Goal: Check status: Check status

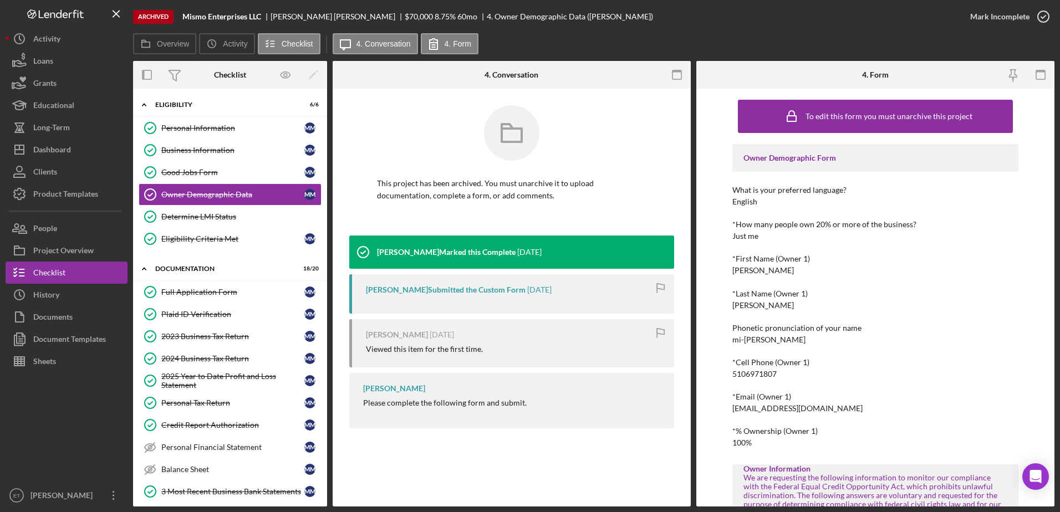
drag, startPoint x: 55, startPoint y: 70, endPoint x: 131, endPoint y: 66, distance: 76.6
click at [55, 70] on button "Loans" at bounding box center [67, 61] width 122 height 22
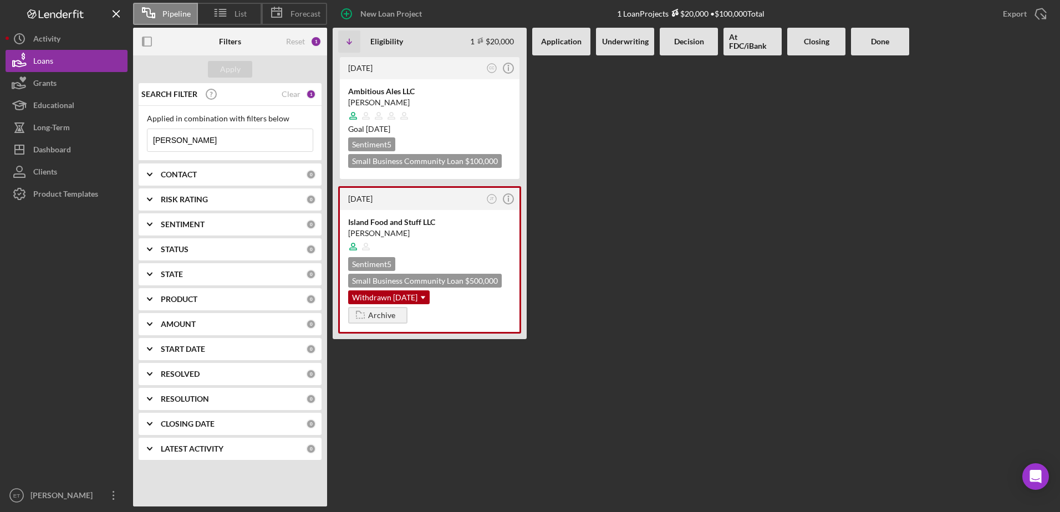
click at [206, 140] on input "[PERSON_NAME]" at bounding box center [229, 140] width 165 height 22
paste input "Slime"
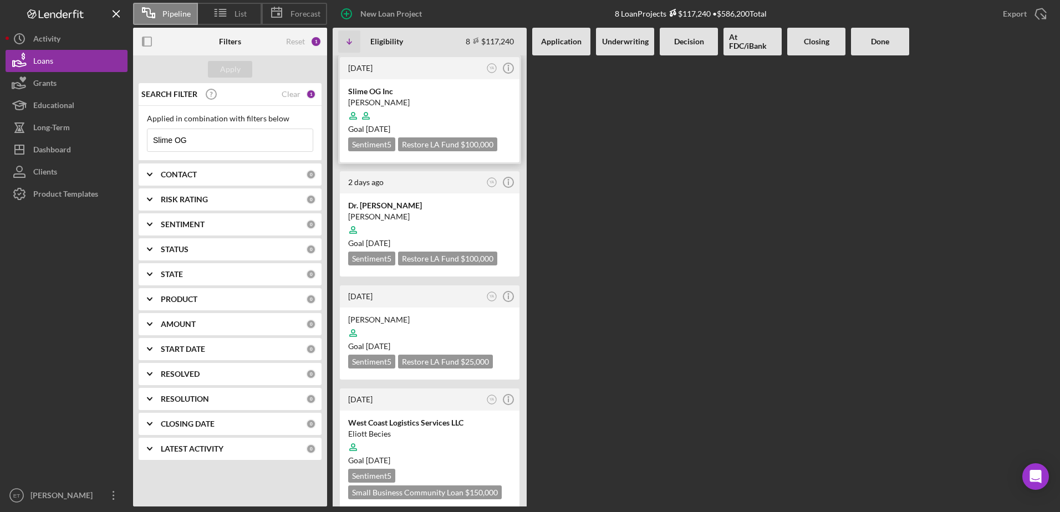
type input "Slime OG"
click at [458, 97] on div "[PERSON_NAME]" at bounding box center [429, 102] width 163 height 11
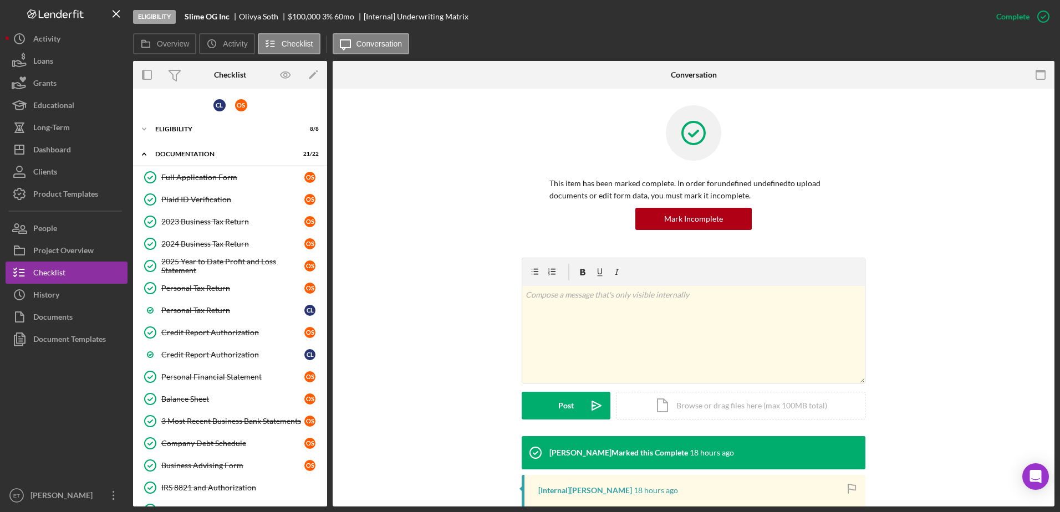
scroll to position [207, 0]
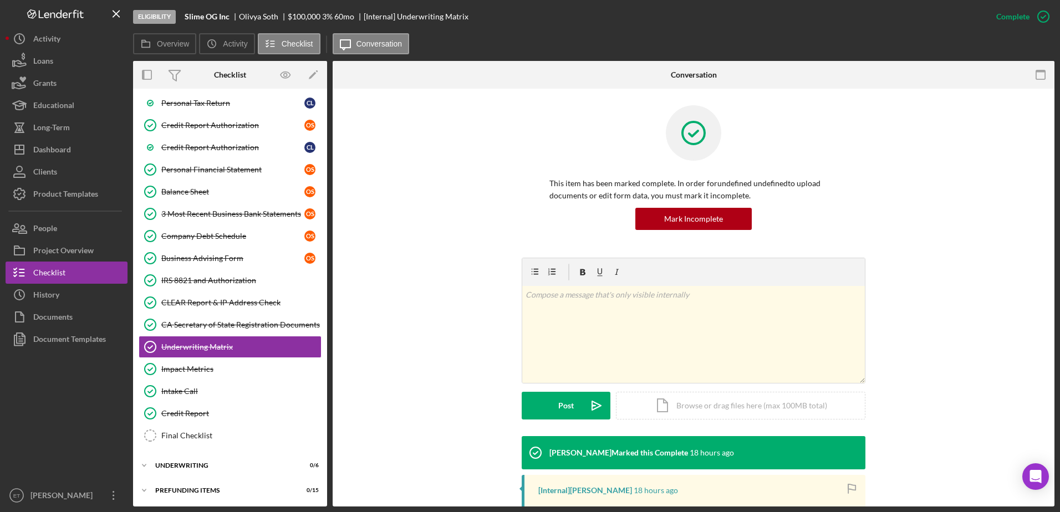
click at [245, 17] on div "[PERSON_NAME]" at bounding box center [263, 16] width 49 height 9
click at [273, 15] on div "[PERSON_NAME]" at bounding box center [263, 16] width 49 height 9
copy div "[PERSON_NAME]"
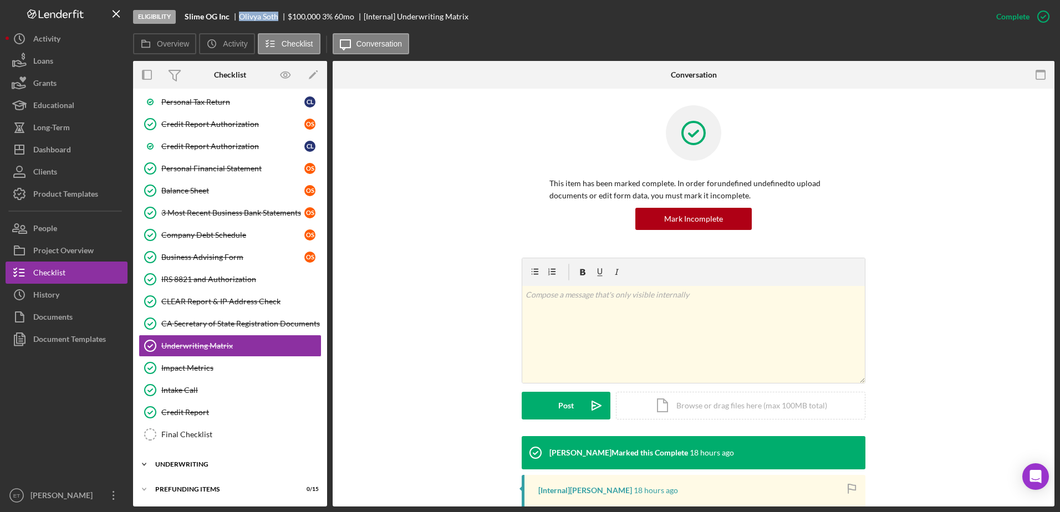
click at [205, 461] on div "Icon/Expander Underwriting 0 / 6" at bounding box center [230, 464] width 194 height 22
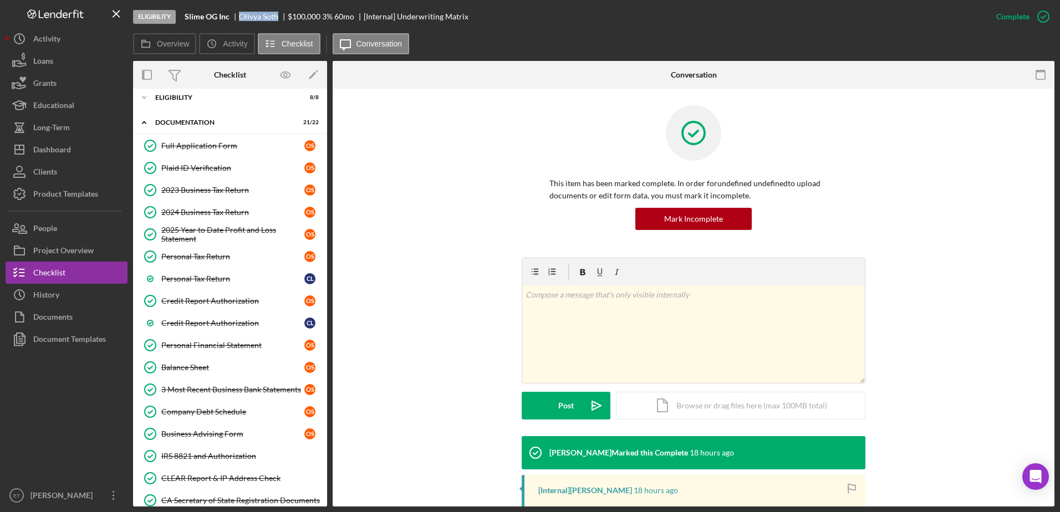
scroll to position [15, 0]
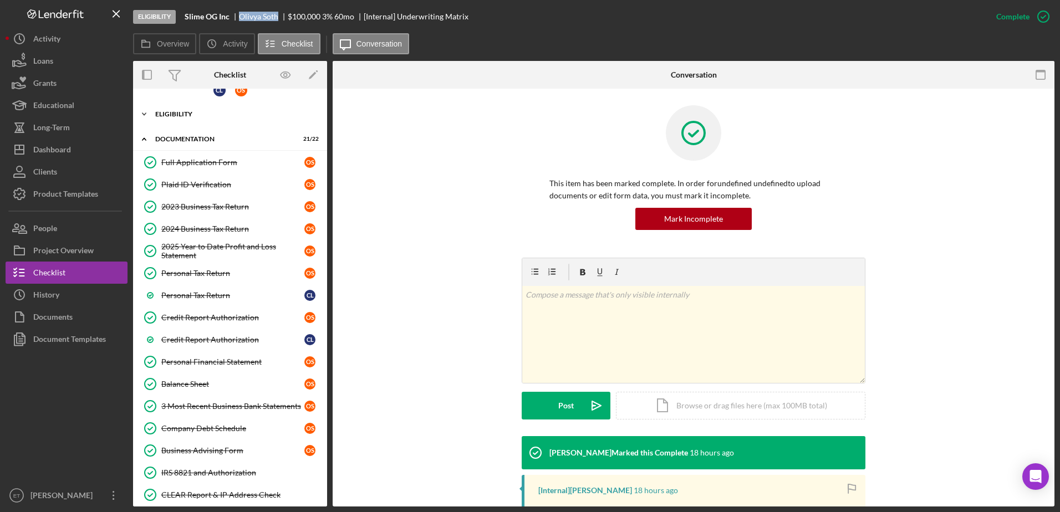
click at [180, 113] on div "Eligibility" at bounding box center [234, 114] width 158 height 7
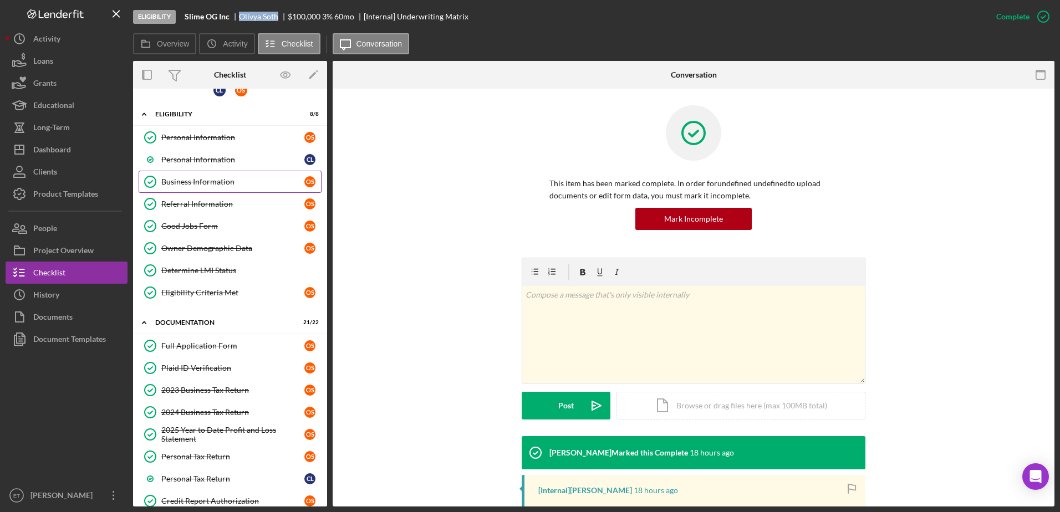
click at [189, 177] on div "Business Information" at bounding box center [232, 181] width 143 height 9
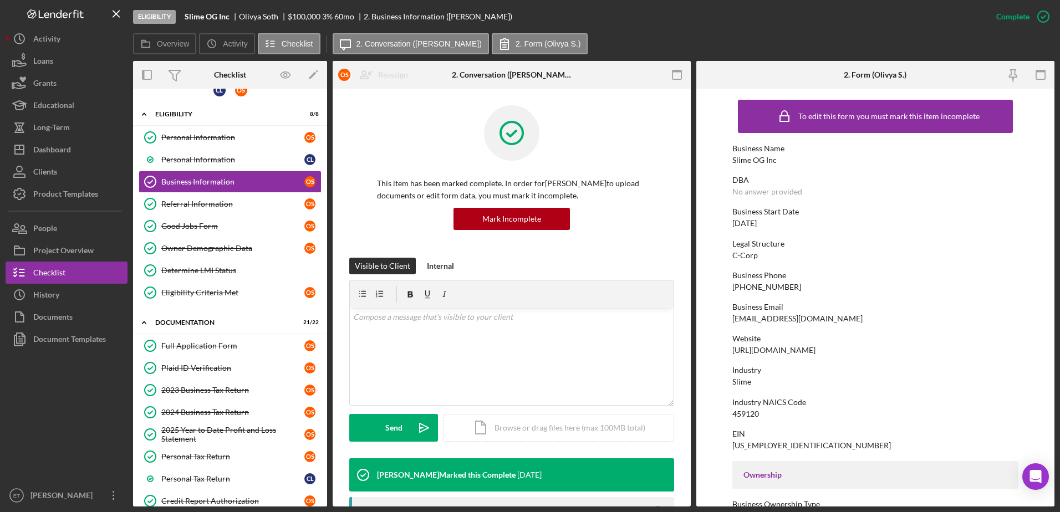
click at [748, 320] on div "[EMAIL_ADDRESS][DOMAIN_NAME]" at bounding box center [797, 318] width 130 height 9
click at [748, 321] on div "[EMAIL_ADDRESS][DOMAIN_NAME]" at bounding box center [797, 318] width 130 height 9
copy div "[EMAIL_ADDRESS][DOMAIN_NAME]"
click at [177, 142] on div "Personal Information" at bounding box center [232, 137] width 143 height 9
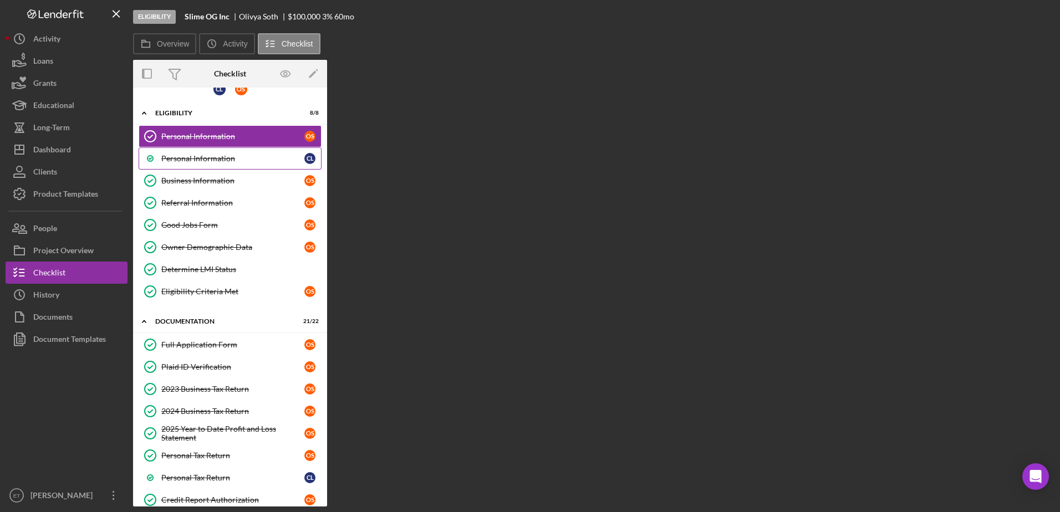
click at [181, 158] on div "Personal Information" at bounding box center [232, 158] width 143 height 9
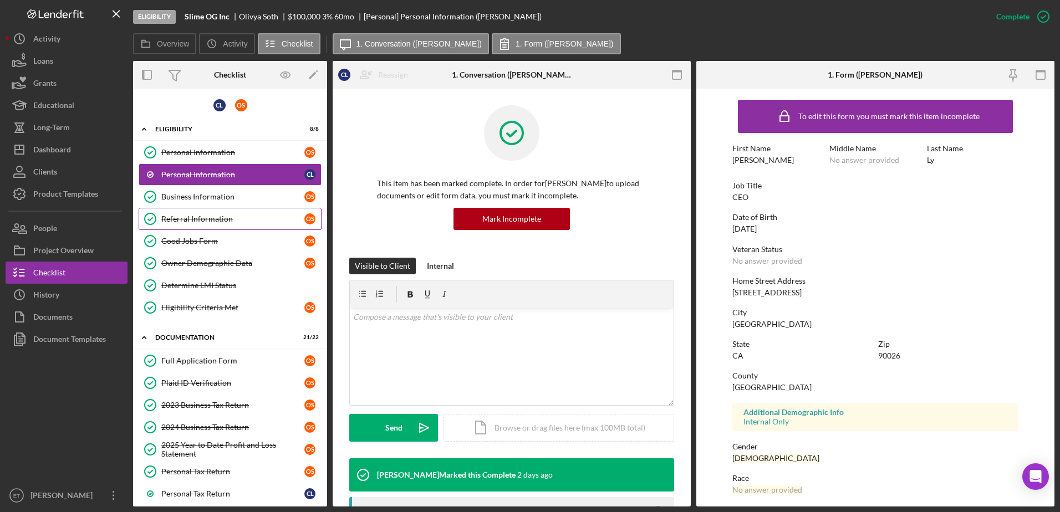
click at [210, 209] on link "Referral Information Referral Information O S" at bounding box center [230, 219] width 183 height 22
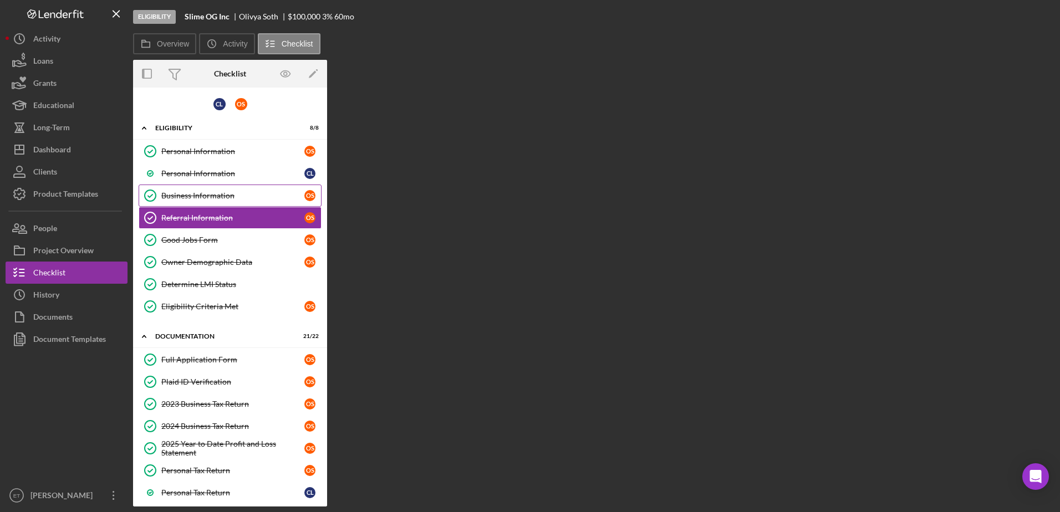
click at [229, 191] on div "Business Information" at bounding box center [232, 195] width 143 height 9
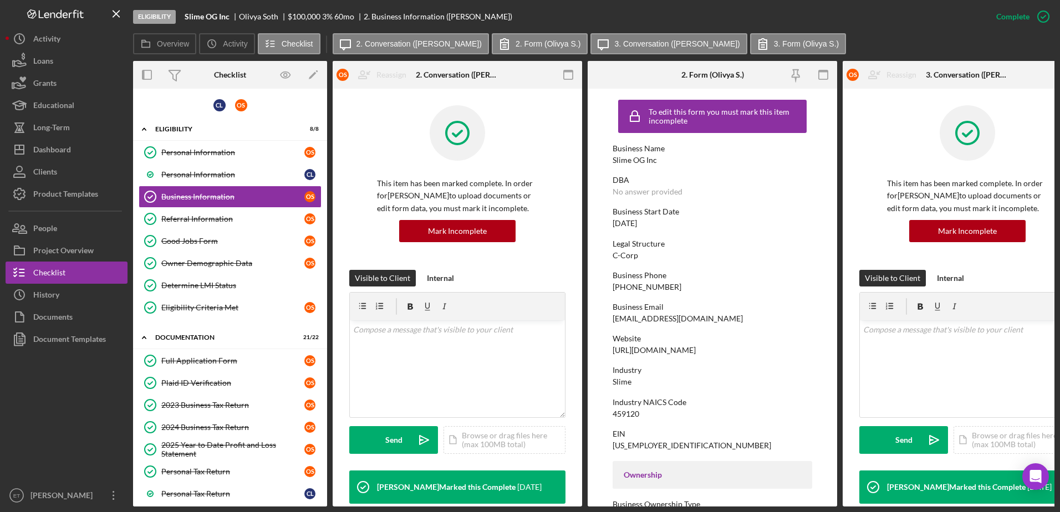
click at [661, 320] on div "[EMAIL_ADDRESS][DOMAIN_NAME]" at bounding box center [677, 318] width 130 height 9
copy div "[EMAIL_ADDRESS][DOMAIN_NAME]"
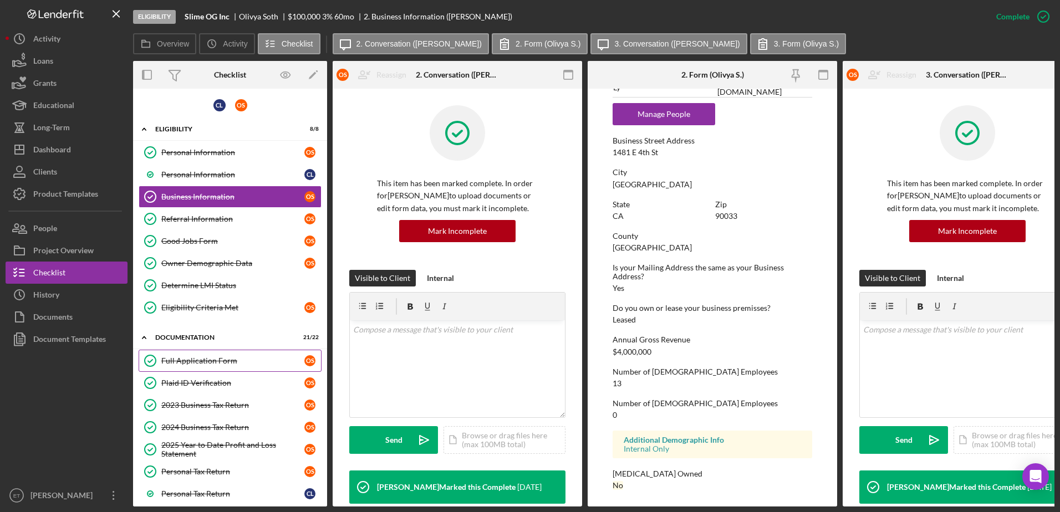
click at [214, 361] on div "Full Application Form" at bounding box center [232, 360] width 143 height 9
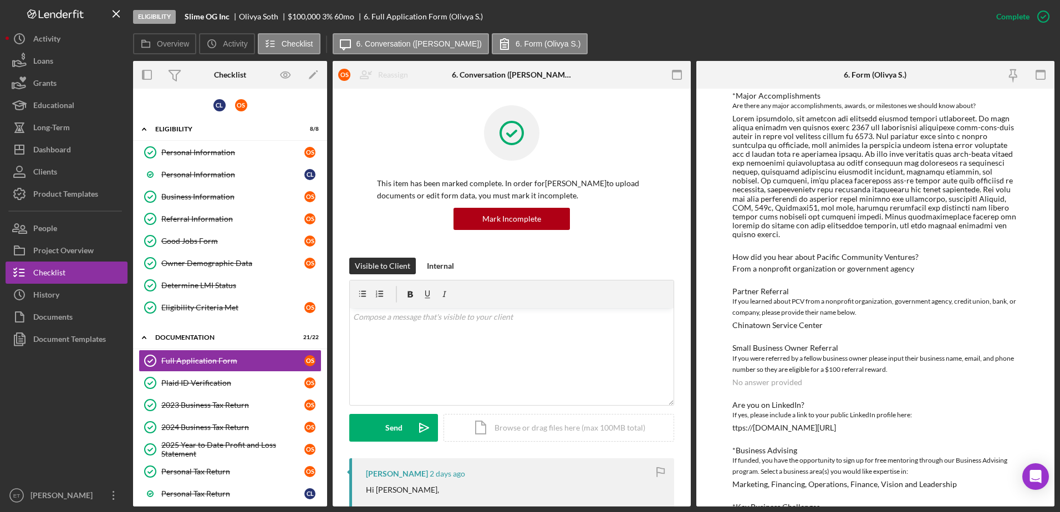
scroll to position [1627, 0]
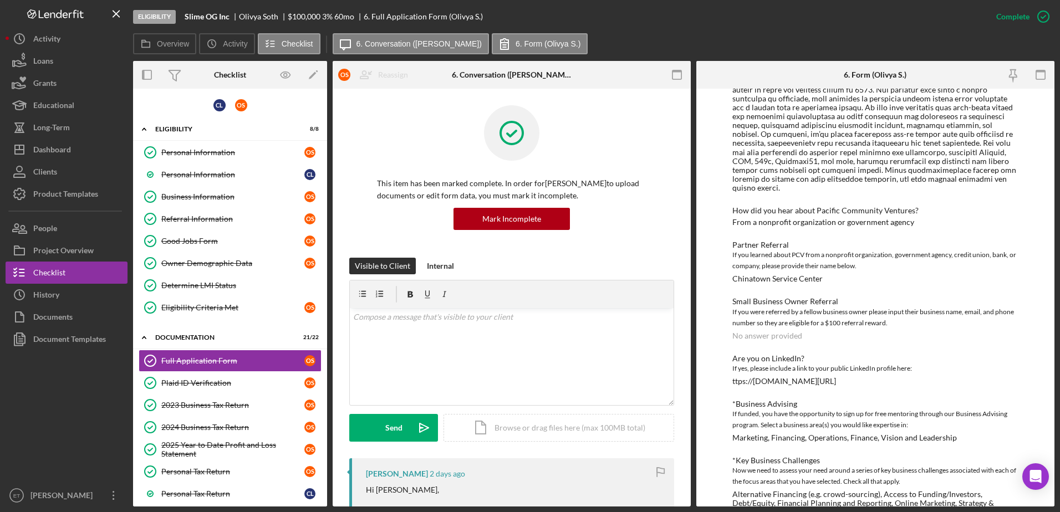
drag, startPoint x: 887, startPoint y: 358, endPoint x: 876, endPoint y: 229, distance: 129.6
click at [815, 490] on div "Alternative Financing (e.g. crowd-sourcing), Access to Funding/Investors, Debt/…" at bounding box center [875, 503] width 287 height 27
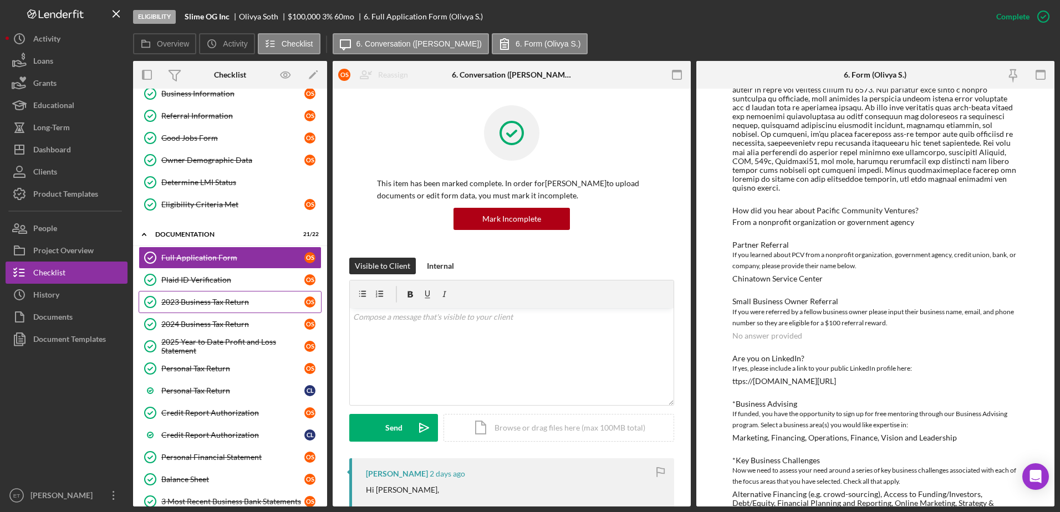
scroll to position [0, 0]
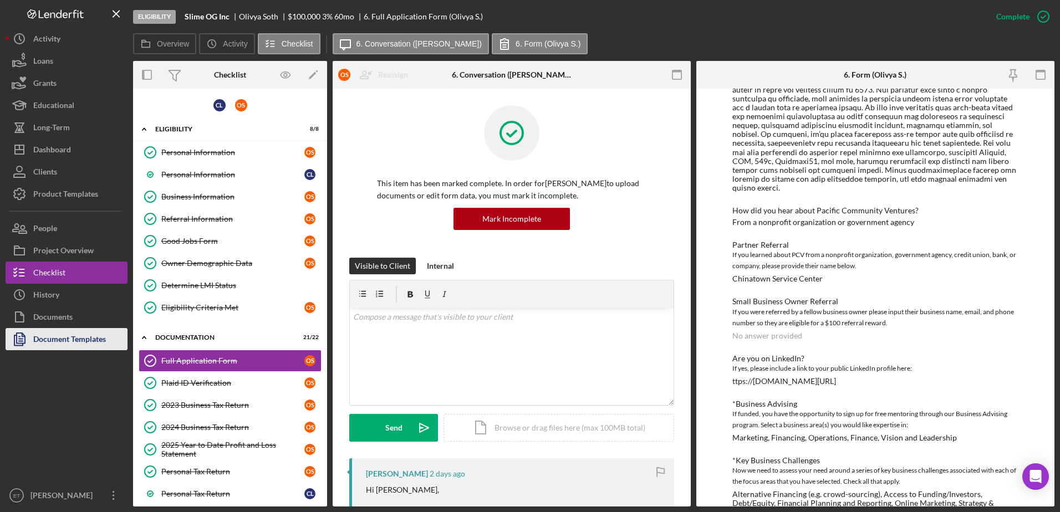
click at [67, 339] on div "Document Templates" at bounding box center [69, 340] width 73 height 25
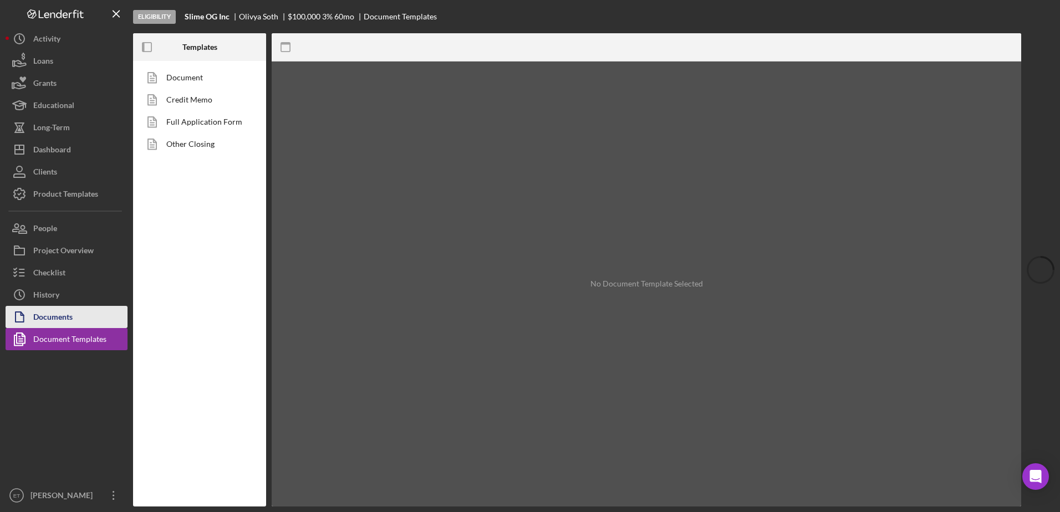
click at [79, 321] on button "Documents" at bounding box center [67, 317] width 122 height 22
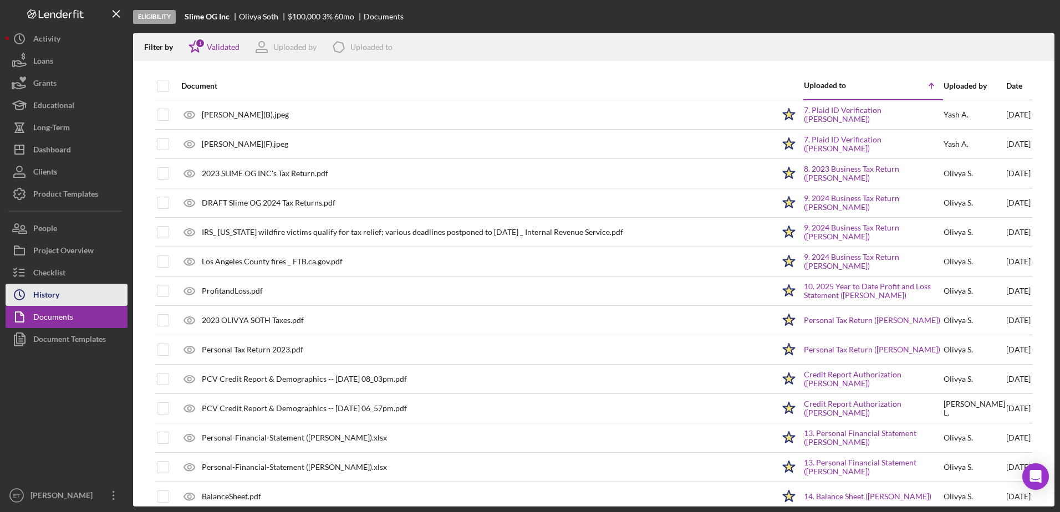
click at [45, 300] on div "History" at bounding box center [46, 296] width 26 height 25
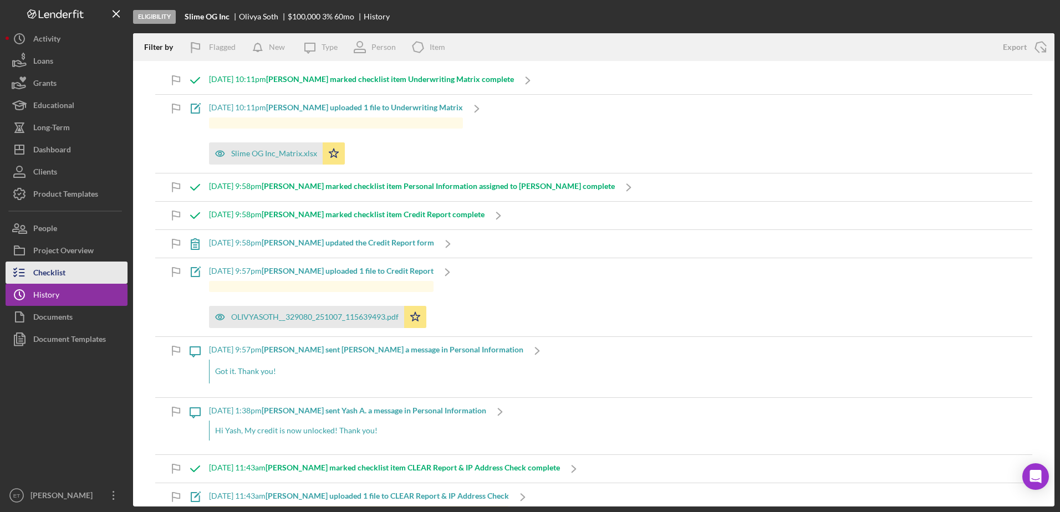
click at [37, 280] on div "Checklist" at bounding box center [49, 274] width 32 height 25
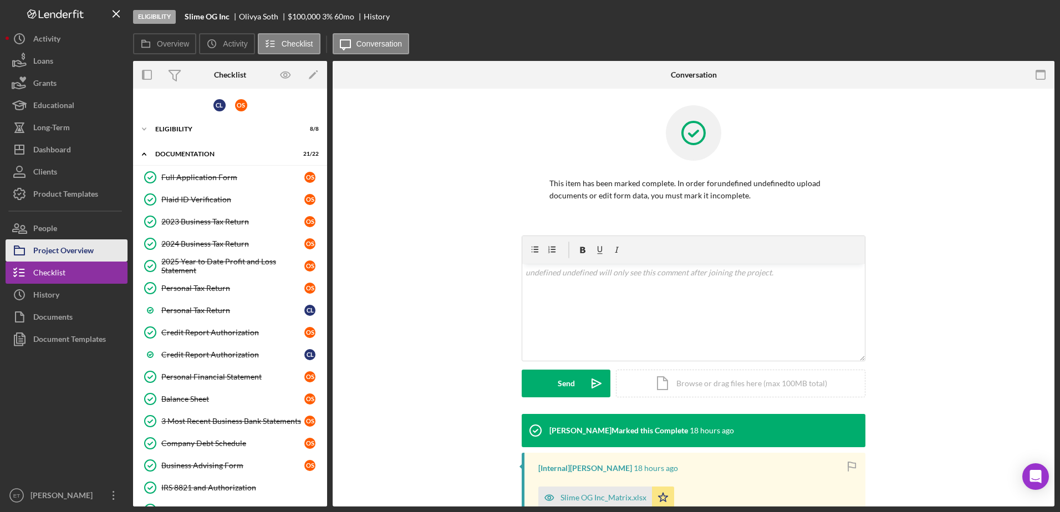
click at [55, 253] on div "Project Overview" at bounding box center [63, 251] width 60 height 25
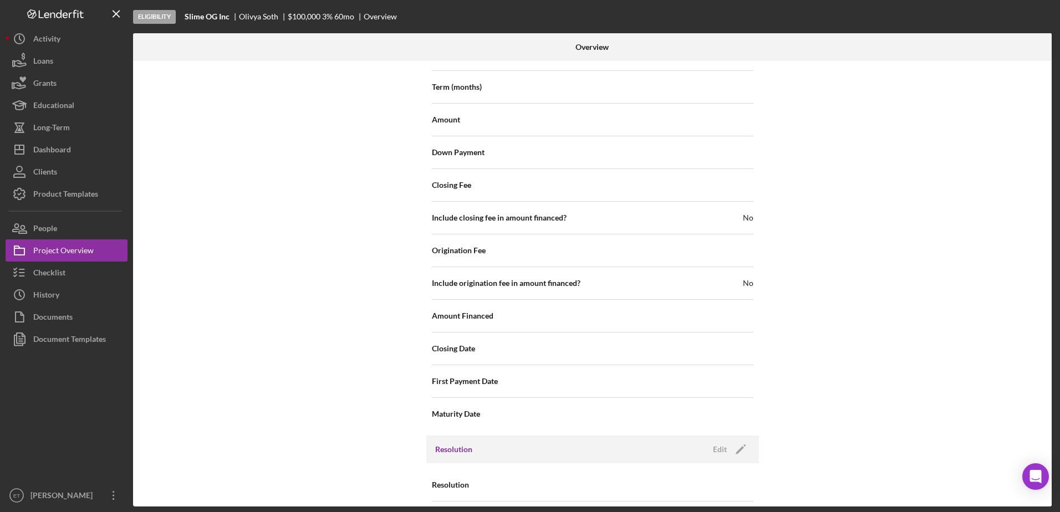
scroll to position [1312, 0]
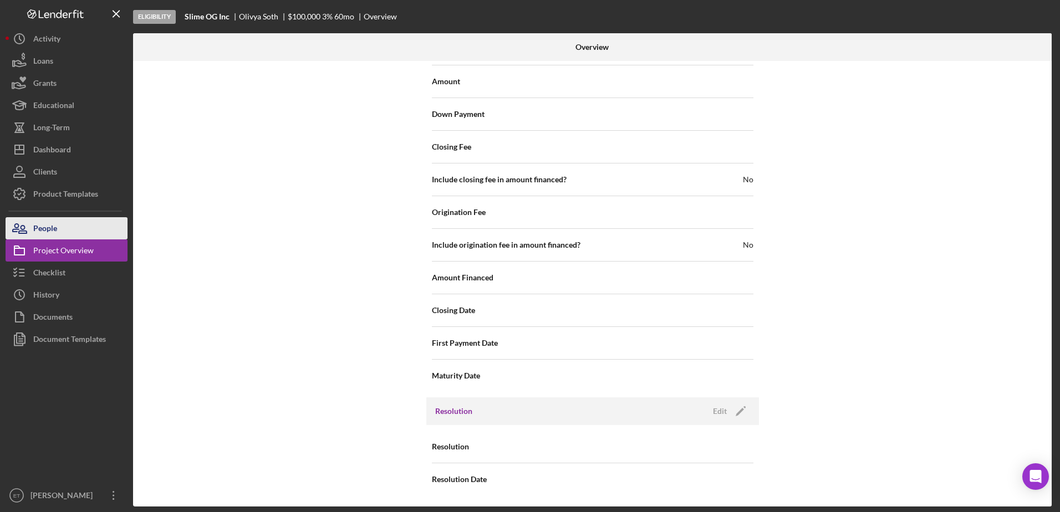
click at [57, 229] on div "People" at bounding box center [45, 229] width 24 height 25
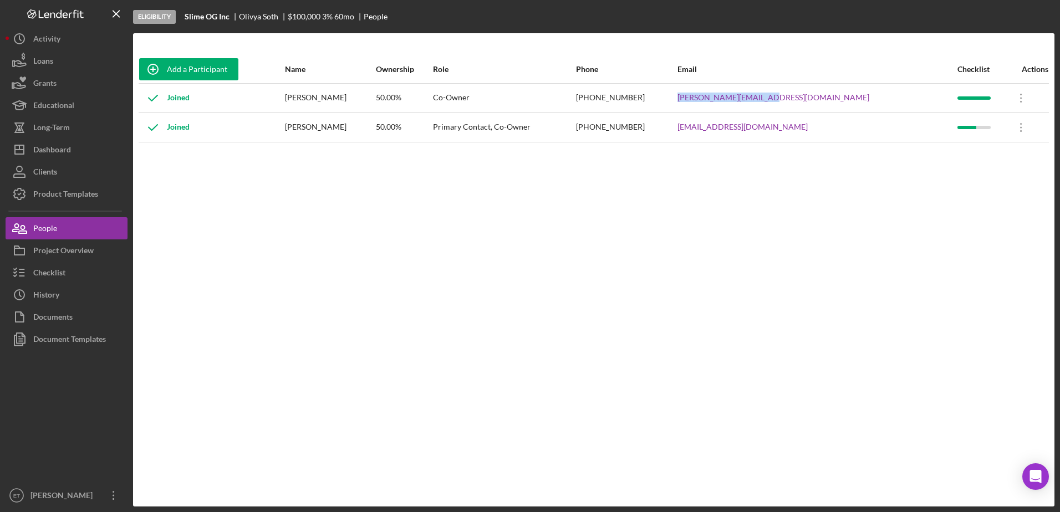
drag, startPoint x: 865, startPoint y: 95, endPoint x: 766, endPoint y: 104, distance: 99.0
click at [766, 104] on tr "Joined [PERSON_NAME] 50.00% Co-Owner [PHONE_NUMBER] [PERSON_NAME][EMAIL_ADDRESS…" at bounding box center [594, 97] width 910 height 29
copy tr "[PERSON_NAME][EMAIL_ADDRESS][DOMAIN_NAME]"
click at [865, 105] on div "[PERSON_NAME][EMAIL_ADDRESS][DOMAIN_NAME]" at bounding box center [816, 98] width 279 height 28
drag, startPoint x: 855, startPoint y: 100, endPoint x: 808, endPoint y: 95, distance: 47.4
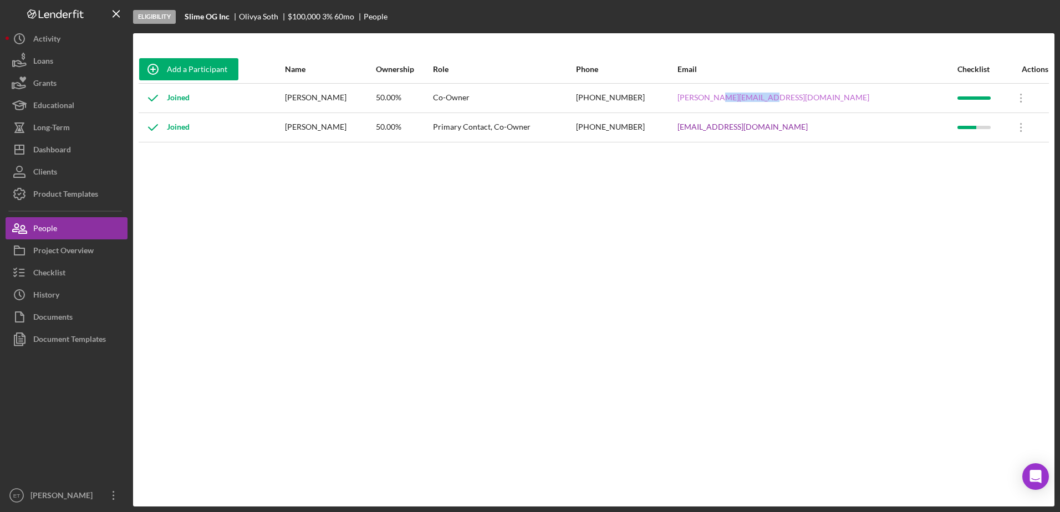
click at [808, 95] on div "[PERSON_NAME][EMAIL_ADDRESS][DOMAIN_NAME]" at bounding box center [816, 98] width 279 height 28
copy link "[DOMAIN_NAME]"
click at [56, 280] on div "Checklist" at bounding box center [49, 274] width 32 height 25
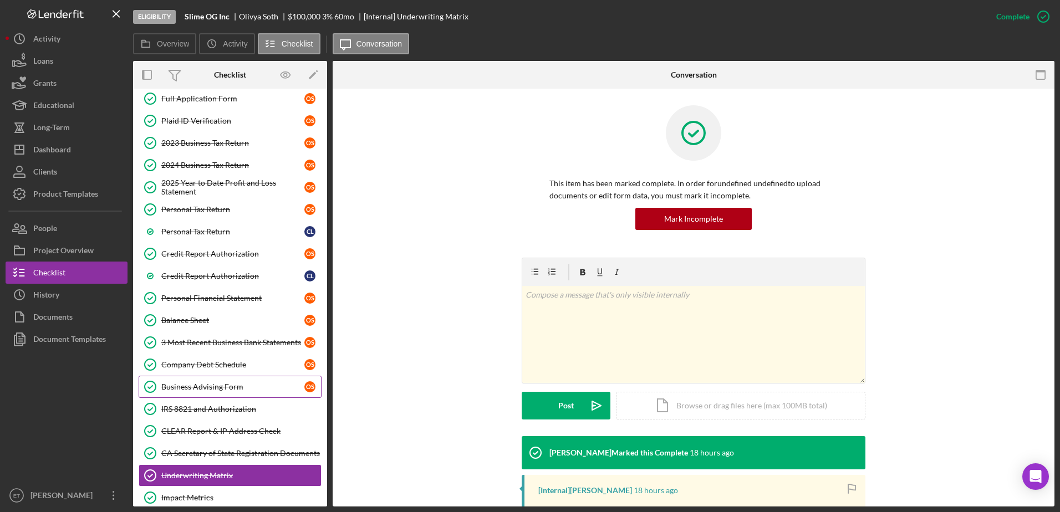
scroll to position [98, 0]
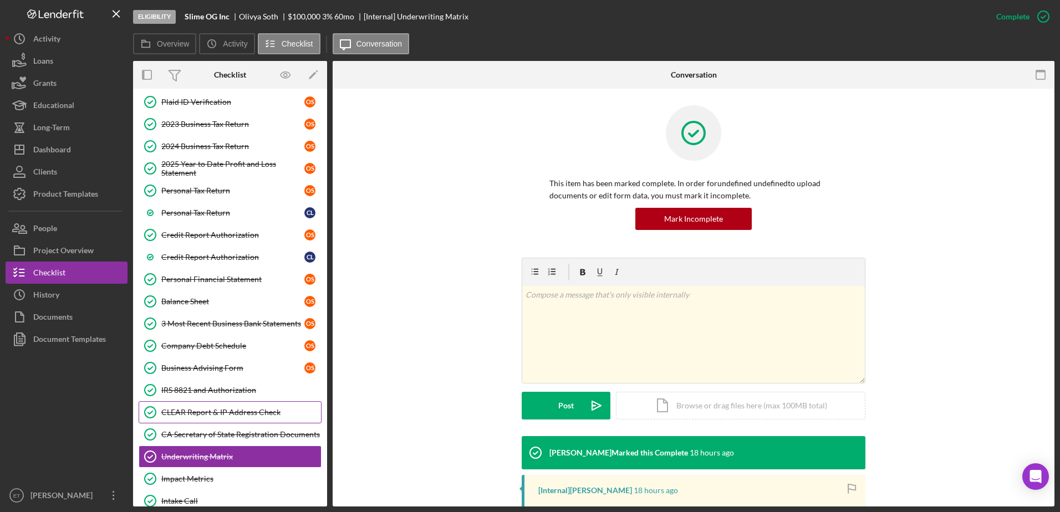
click at [231, 417] on link "CLEAR Report & IP Address Check CLEAR Report & IP Address Check" at bounding box center [230, 412] width 183 height 22
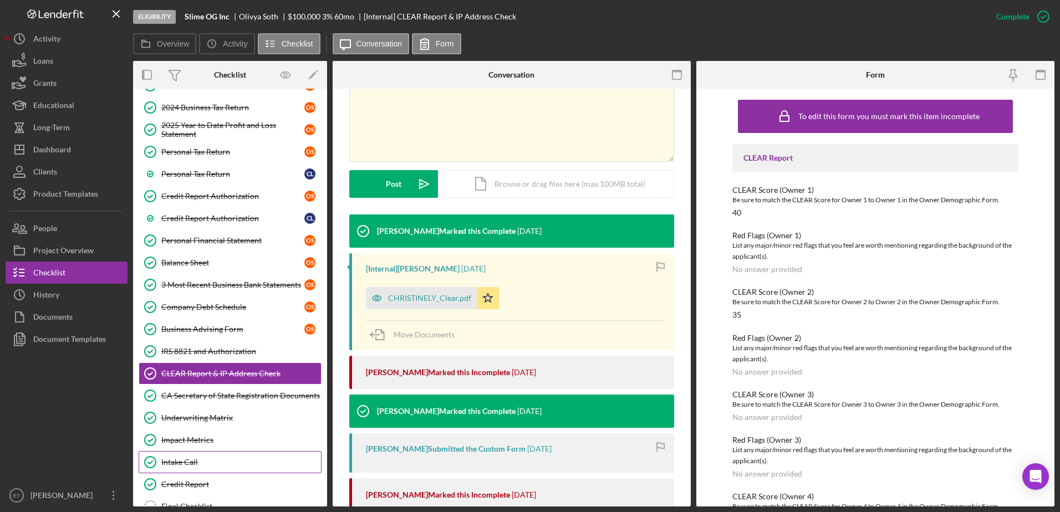
scroll to position [208, 0]
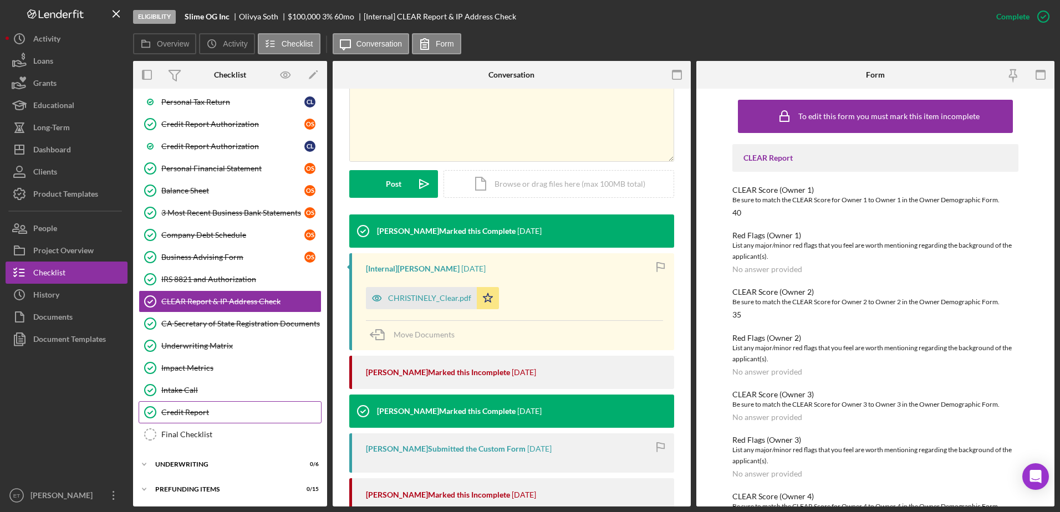
click at [206, 414] on div "Credit Report" at bounding box center [241, 412] width 160 height 9
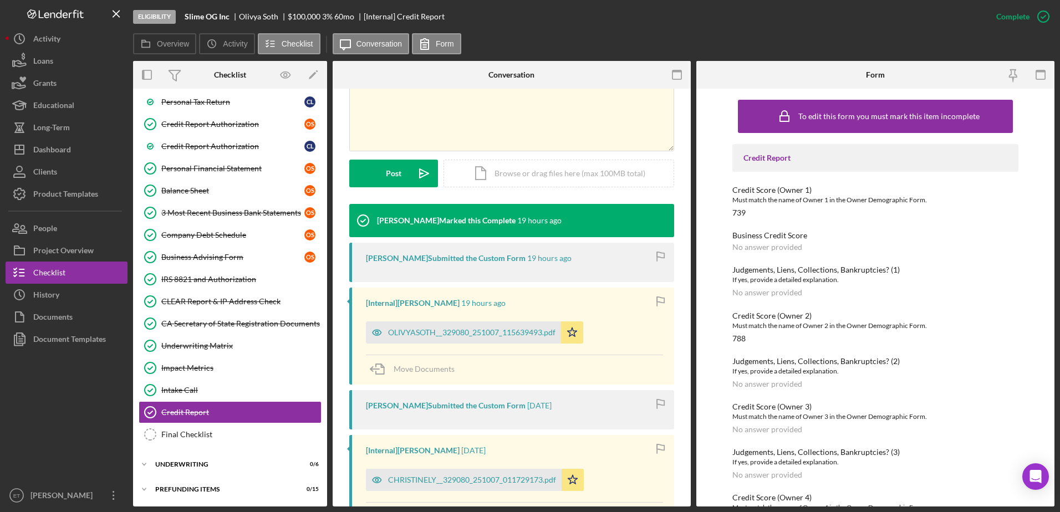
scroll to position [365, 0]
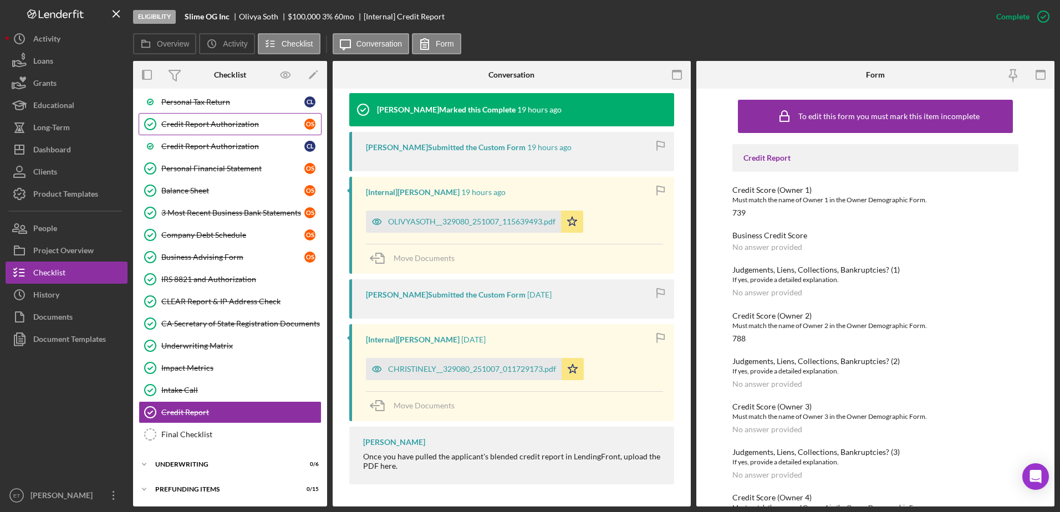
click at [223, 125] on div "Credit Report Authorization" at bounding box center [232, 124] width 143 height 9
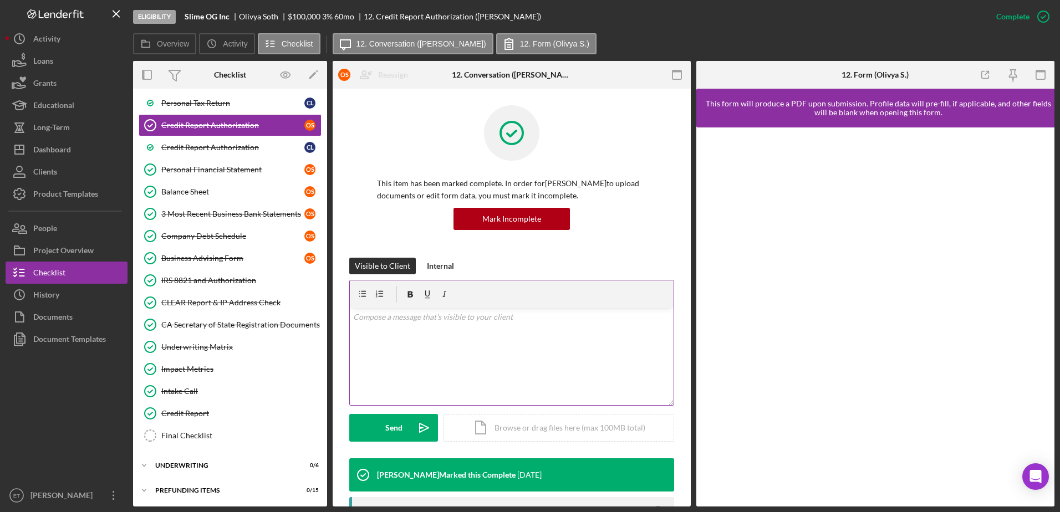
scroll to position [208, 0]
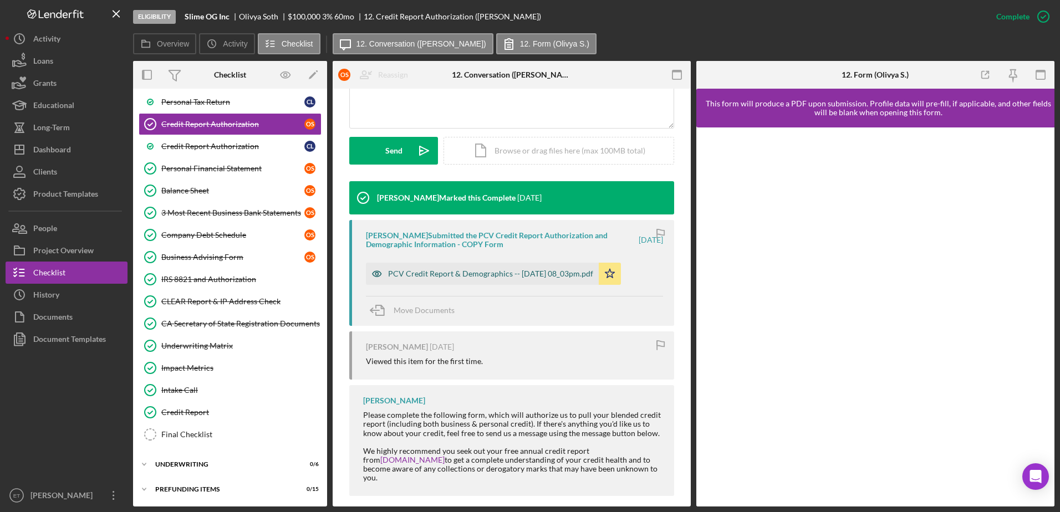
click at [490, 263] on div "PCV Credit Report & Demographics -- [DATE] 08_03pm.pdf" at bounding box center [482, 274] width 233 height 22
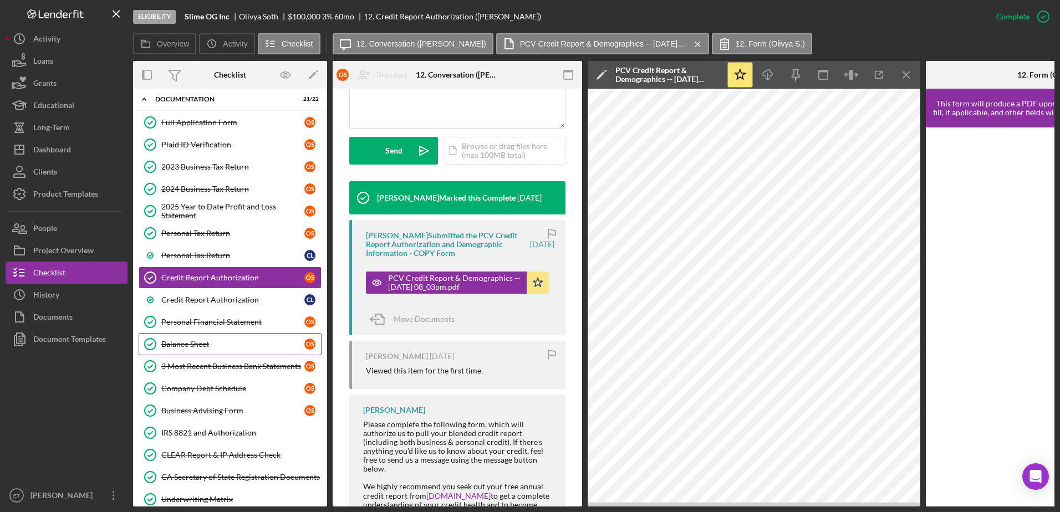
scroll to position [0, 0]
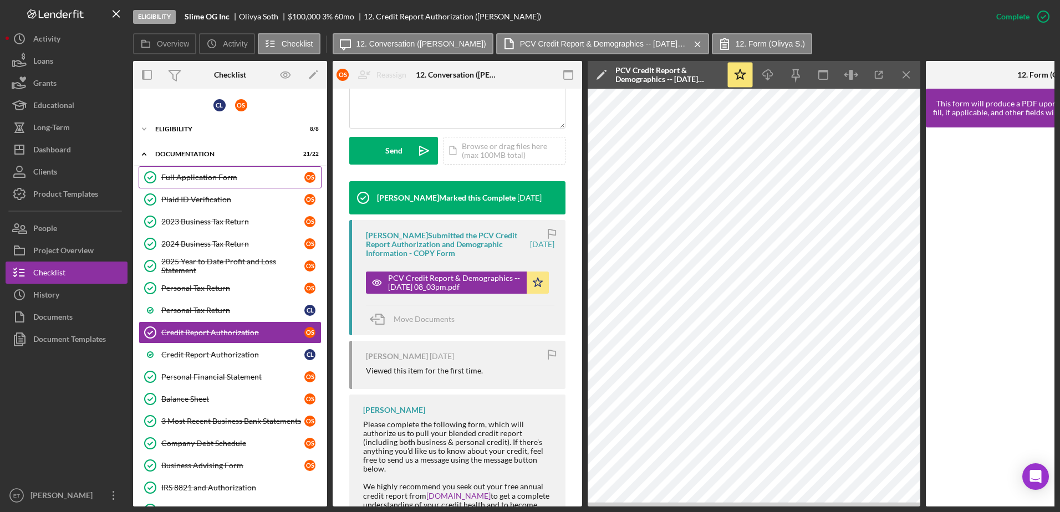
click at [222, 176] on div "Full Application Form" at bounding box center [232, 177] width 143 height 9
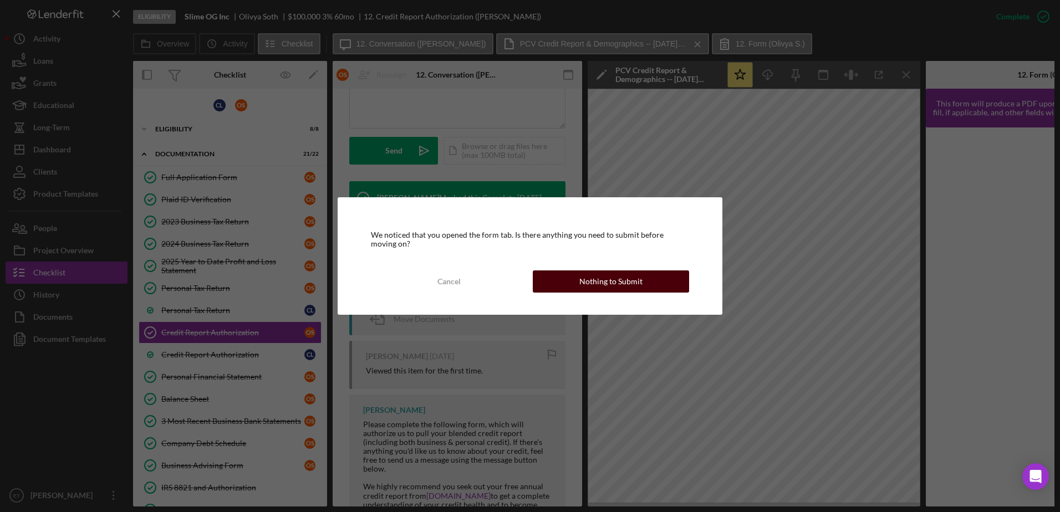
click at [595, 281] on div "Nothing to Submit" at bounding box center [610, 281] width 63 height 22
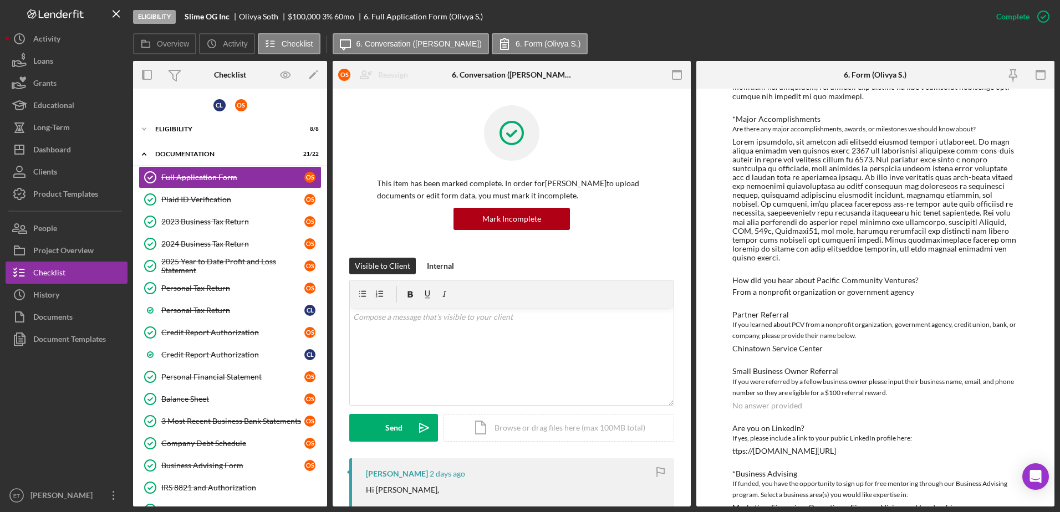
scroll to position [1627, 0]
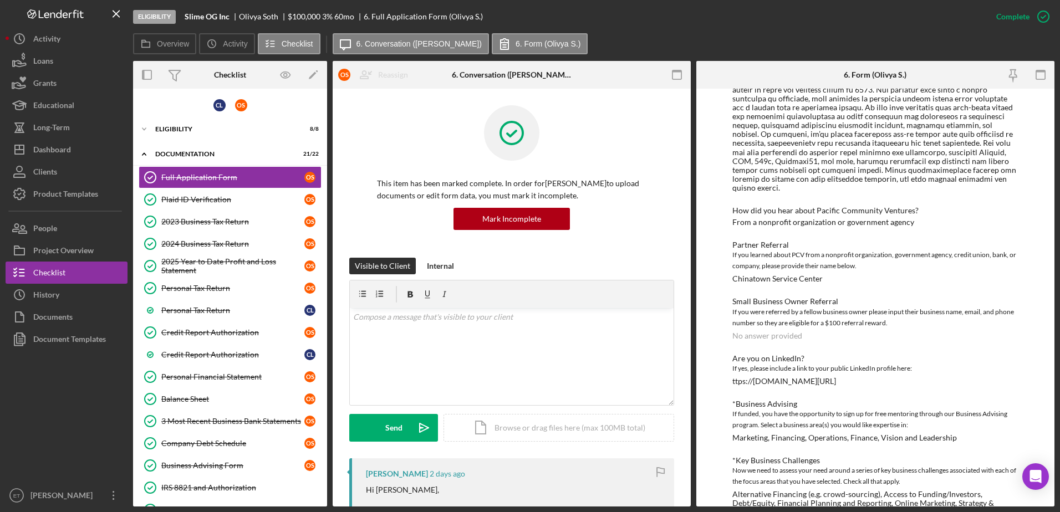
click at [768, 274] on div "Chinatown Service Center" at bounding box center [777, 278] width 90 height 9
copy div "Chinatown Service Center"
drag, startPoint x: 45, startPoint y: 255, endPoint x: 49, endPoint y: 250, distance: 6.3
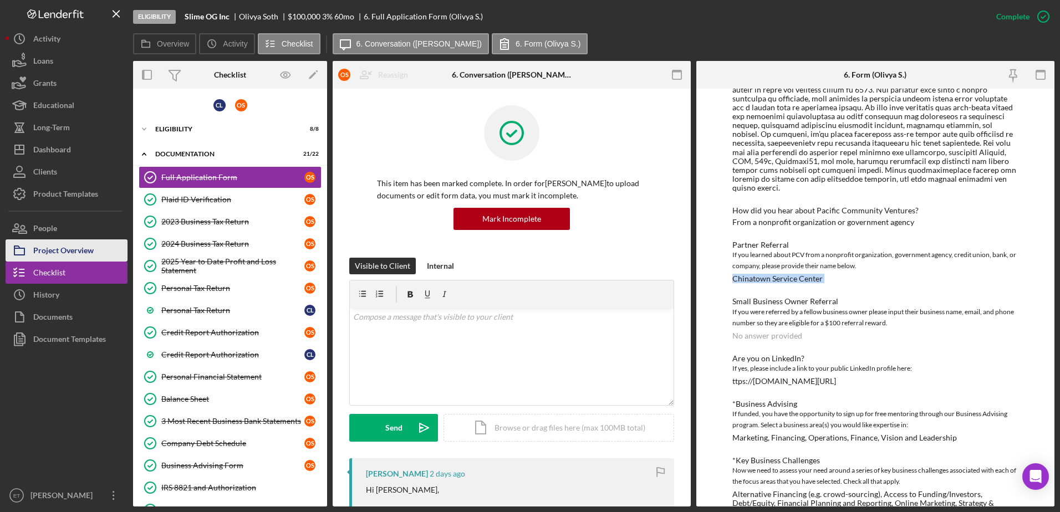
click at [45, 255] on div "Project Overview" at bounding box center [63, 251] width 60 height 25
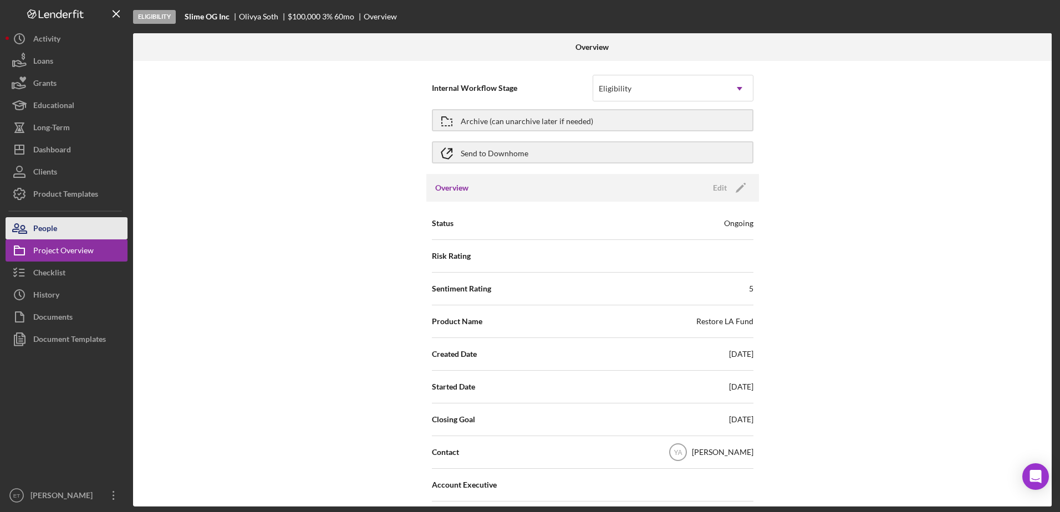
click at [67, 229] on button "People" at bounding box center [67, 228] width 122 height 22
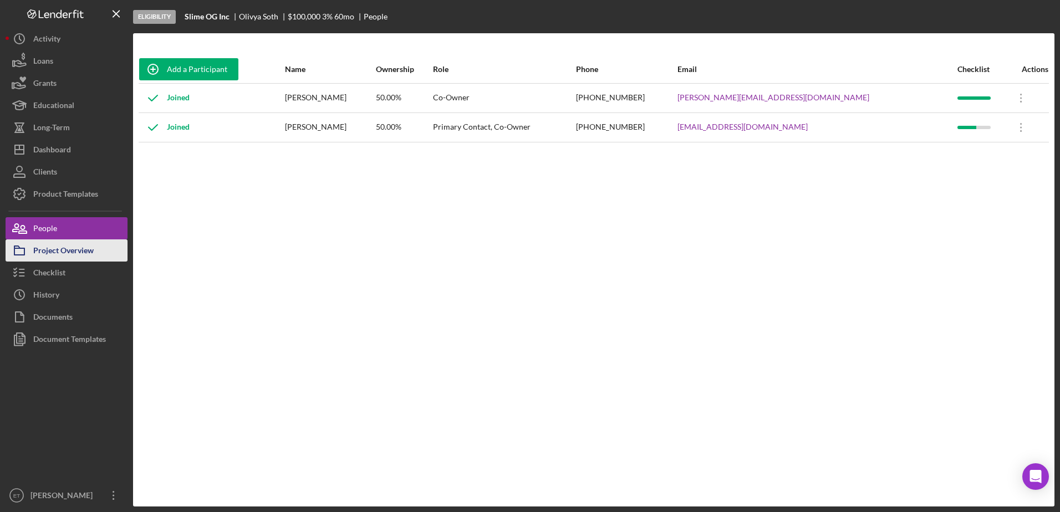
click at [67, 240] on div "Project Overview" at bounding box center [63, 251] width 60 height 25
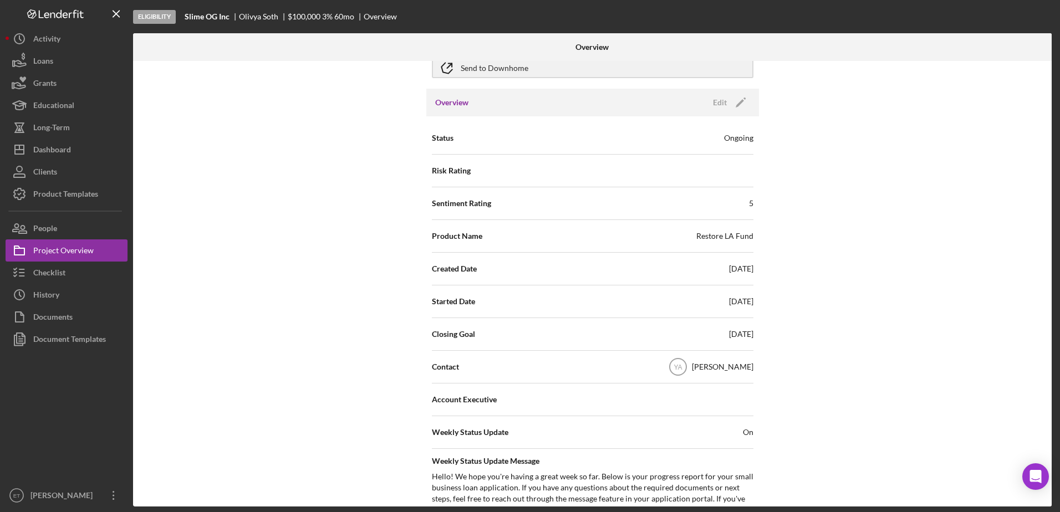
scroll to position [166, 0]
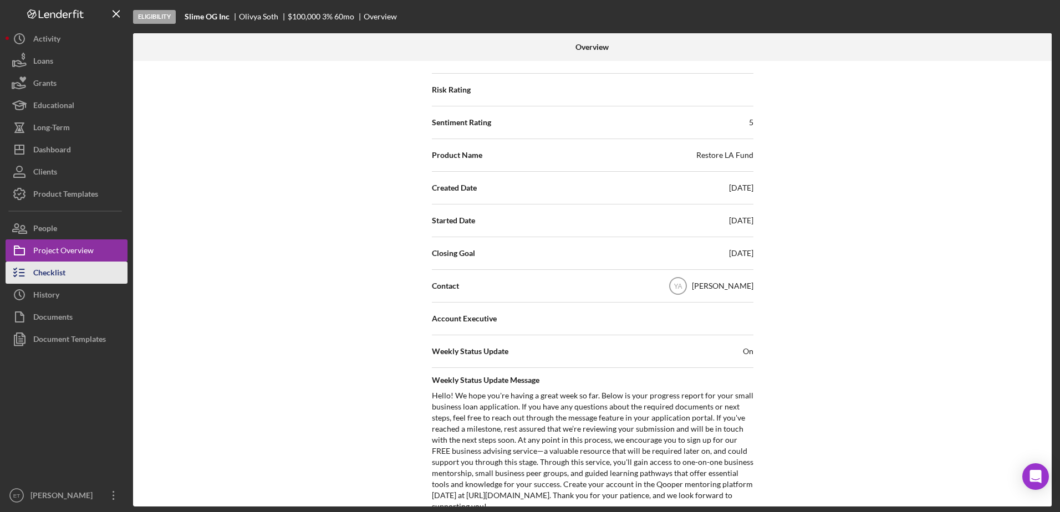
click at [80, 268] on button "Checklist" at bounding box center [67, 273] width 122 height 22
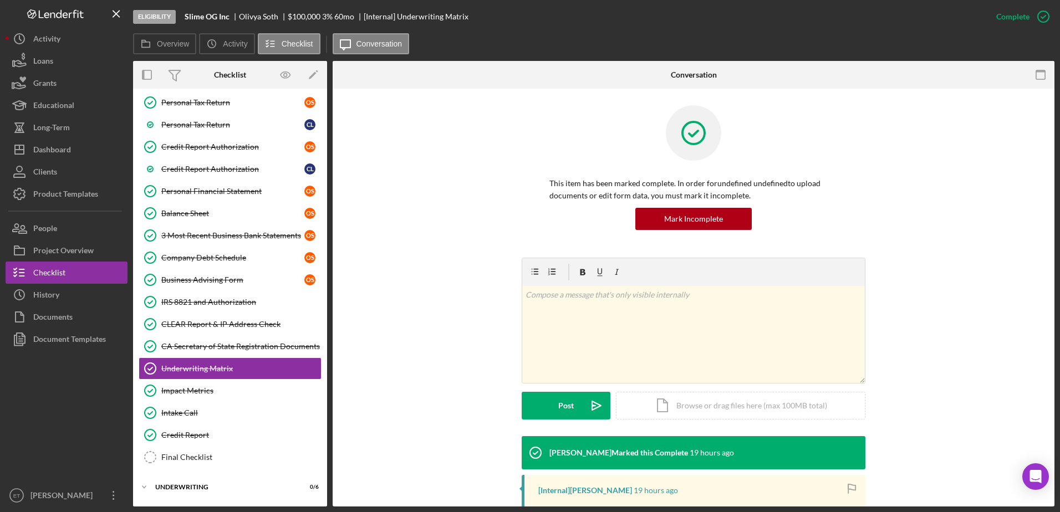
scroll to position [207, 0]
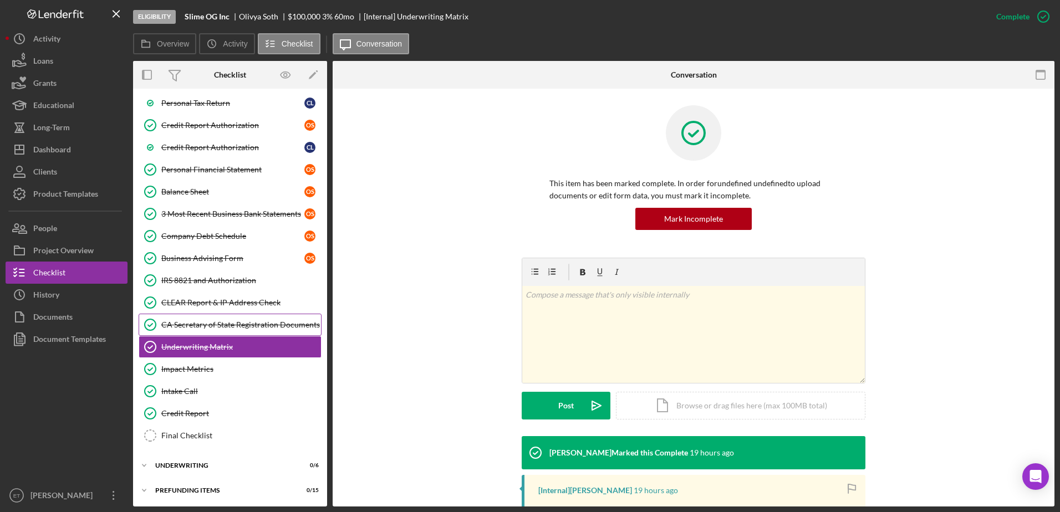
click at [226, 327] on div "CA Secretary of State Registration Documents" at bounding box center [241, 324] width 160 height 9
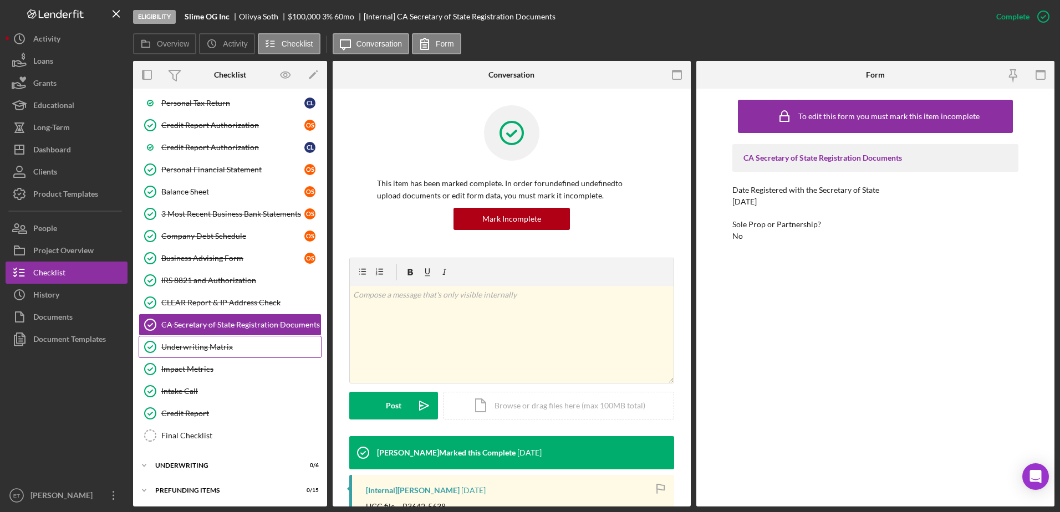
click at [229, 354] on link "Underwriting Matrix Underwriting Matrix" at bounding box center [230, 347] width 183 height 22
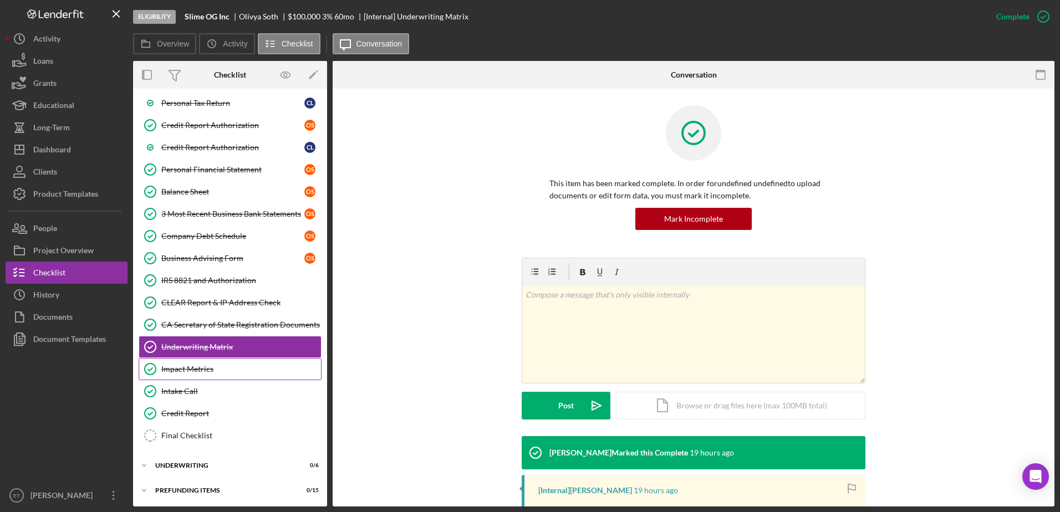
click at [227, 374] on link "Impact Metrics Impact Metrics" at bounding box center [230, 369] width 183 height 22
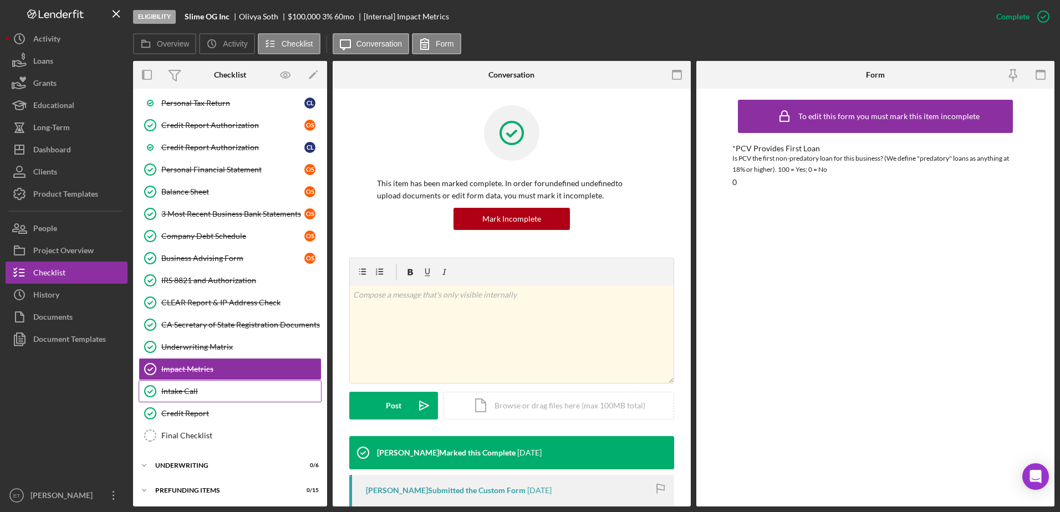
click at [220, 398] on link "Intake Call Intake Call" at bounding box center [230, 391] width 183 height 22
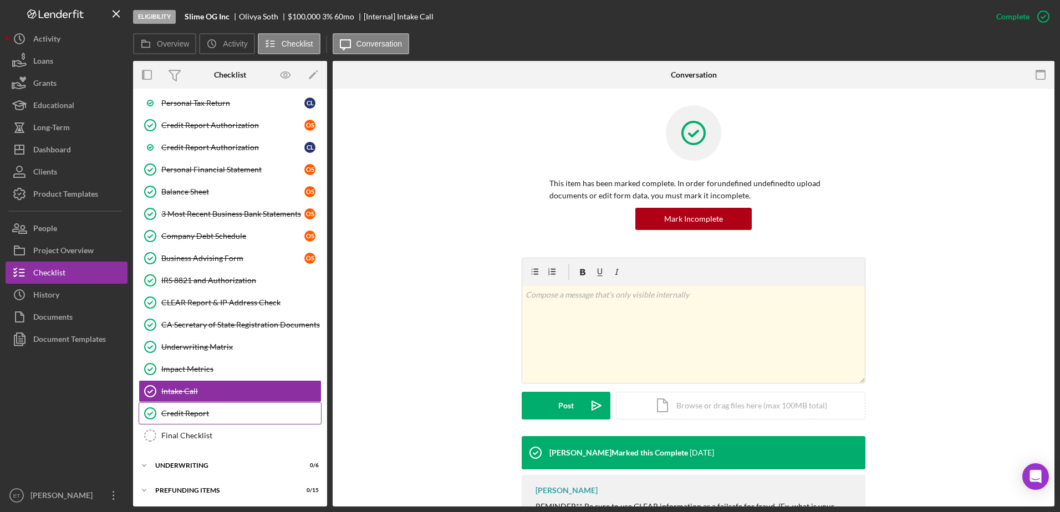
click at [212, 414] on div "Credit Report" at bounding box center [241, 413] width 160 height 9
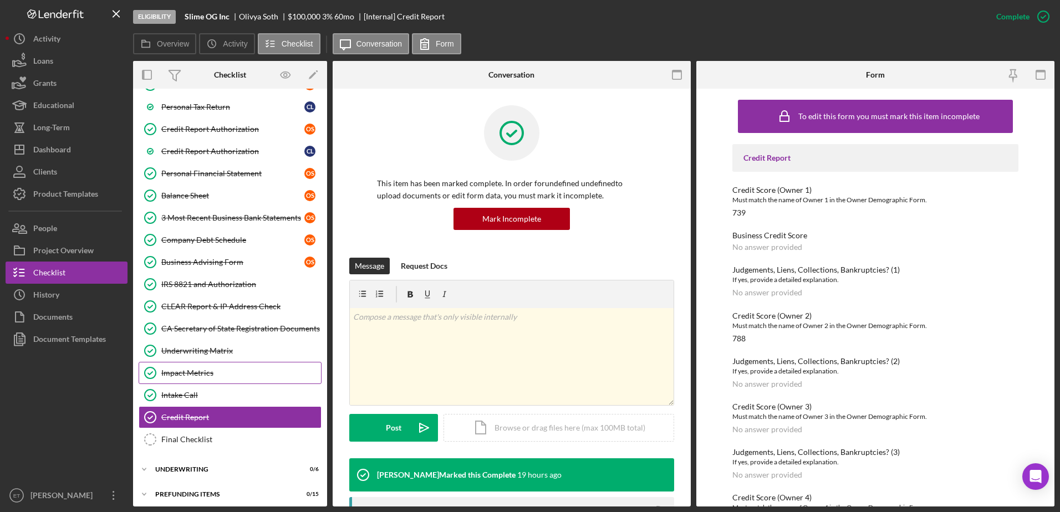
scroll to position [208, 0]
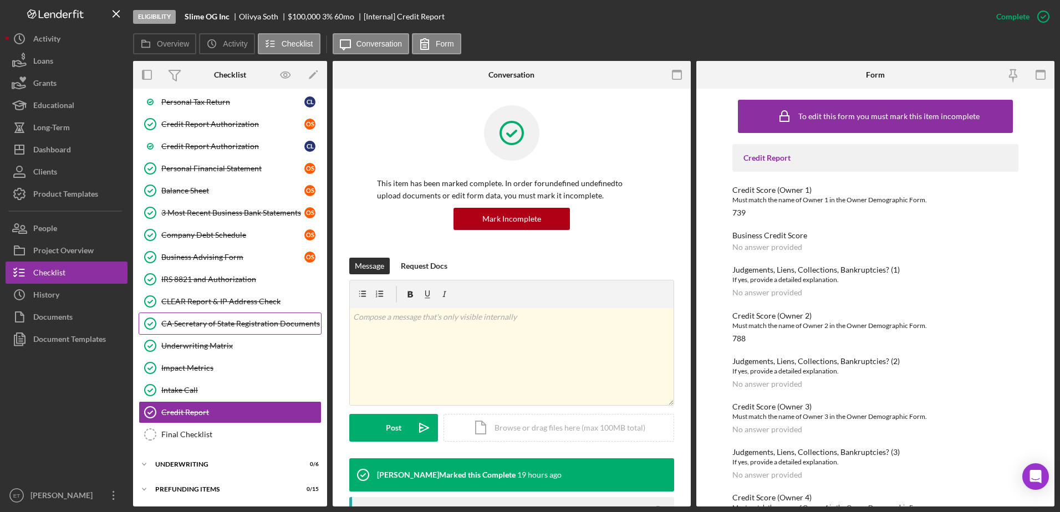
click at [231, 333] on link "CA Secretary of State Registration Documents CA Secretary of State Registration…" at bounding box center [230, 324] width 183 height 22
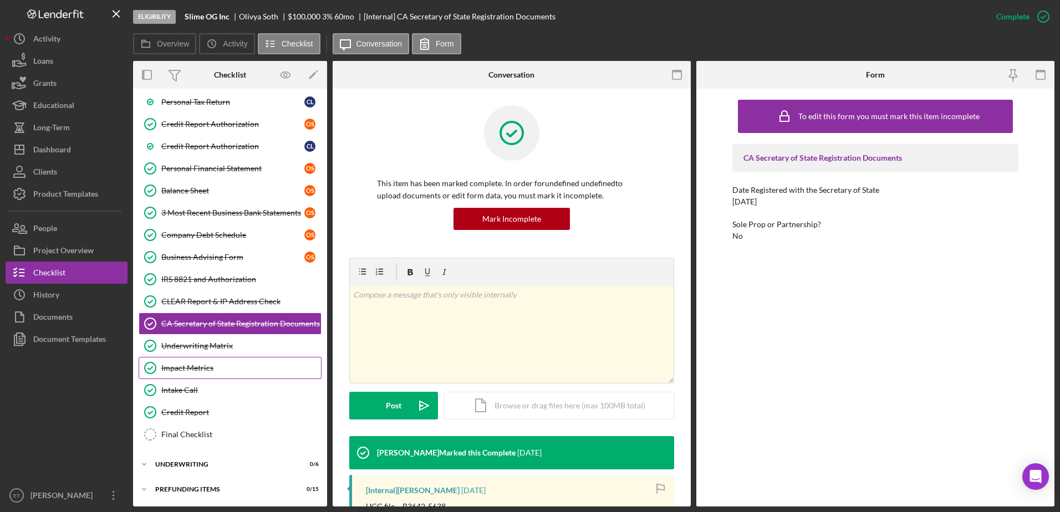
click at [241, 364] on div "Impact Metrics" at bounding box center [241, 368] width 160 height 9
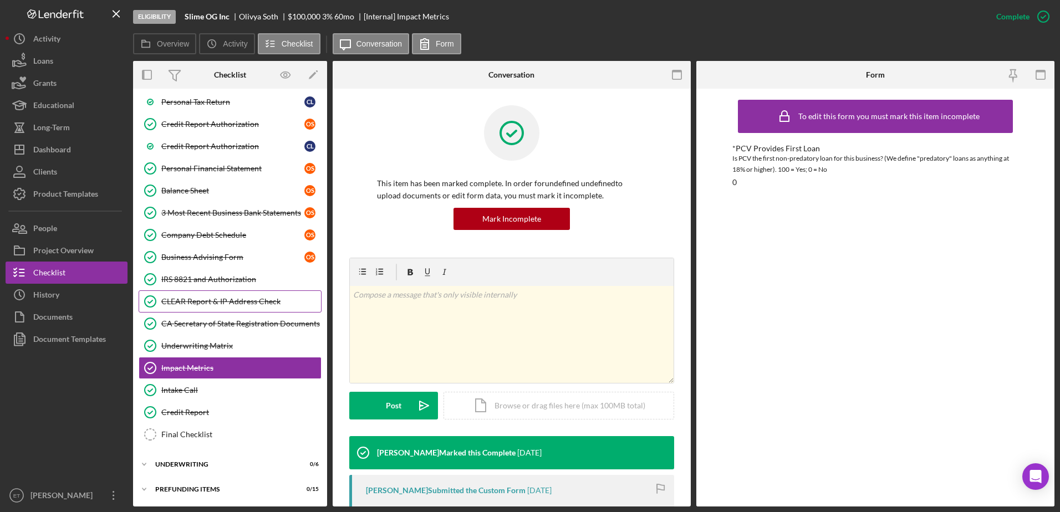
drag, startPoint x: 238, startPoint y: 300, endPoint x: 293, endPoint y: 300, distance: 54.9
click at [238, 300] on div "CLEAR Report & IP Address Check" at bounding box center [241, 301] width 160 height 9
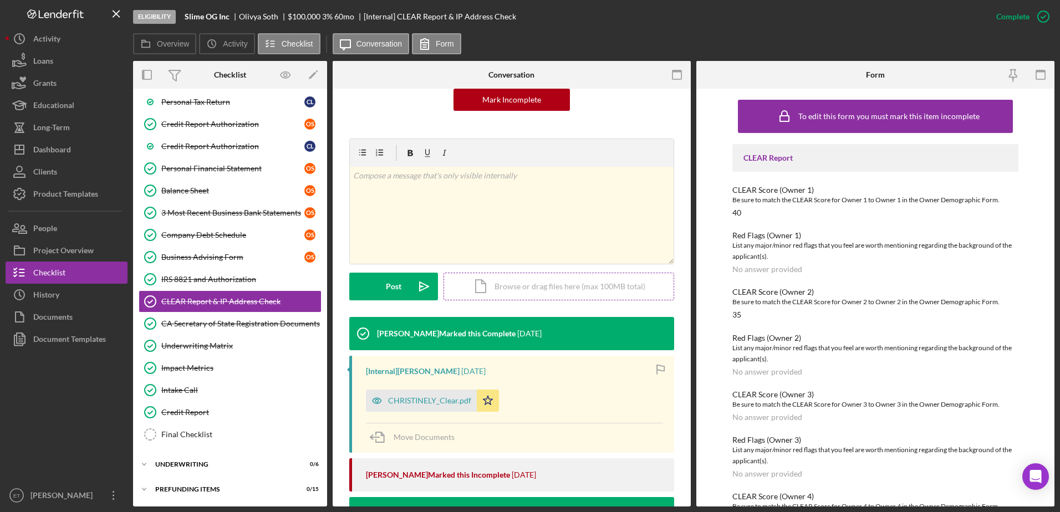
scroll to position [222, 0]
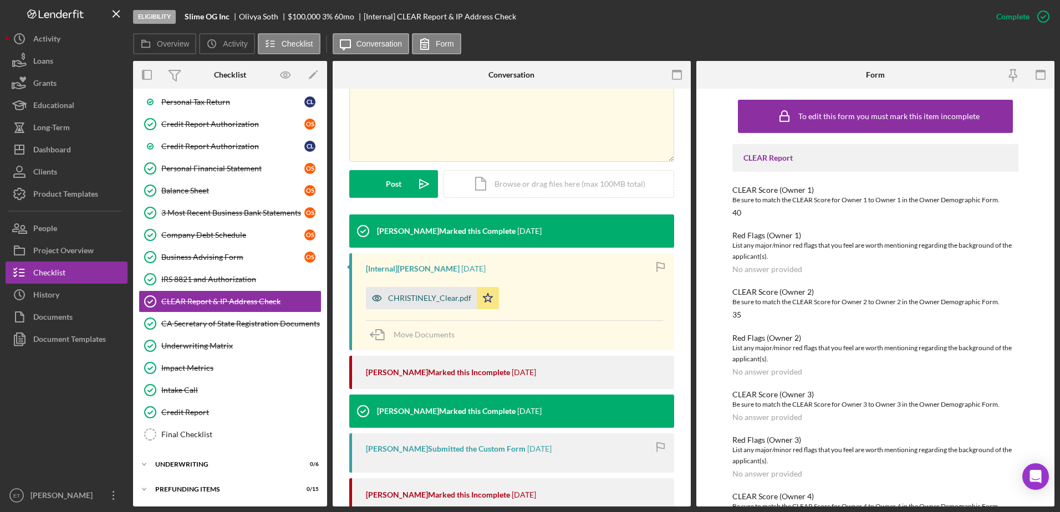
click at [436, 298] on div "CHRISTINELY_Clear.pdf" at bounding box center [429, 298] width 83 height 9
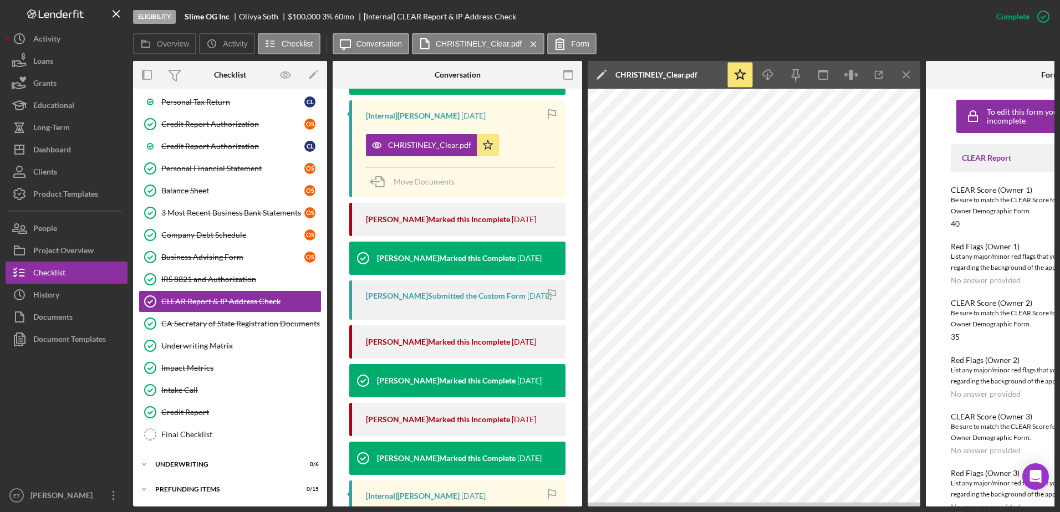
scroll to position [400, 0]
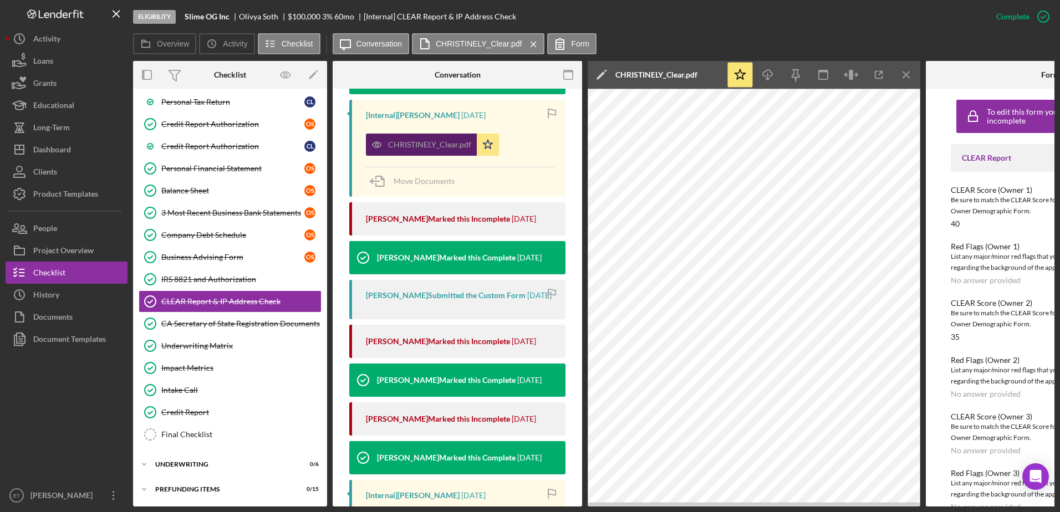
click at [410, 140] on div "CHRISTINELY_Clear.pdf" at bounding box center [429, 144] width 83 height 9
drag, startPoint x: 101, startPoint y: 410, endPoint x: 110, endPoint y: 403, distance: 10.8
click at [101, 410] on div at bounding box center [67, 417] width 122 height 134
click at [229, 328] on div "CA Secretary of State Registration Documents" at bounding box center [241, 323] width 160 height 9
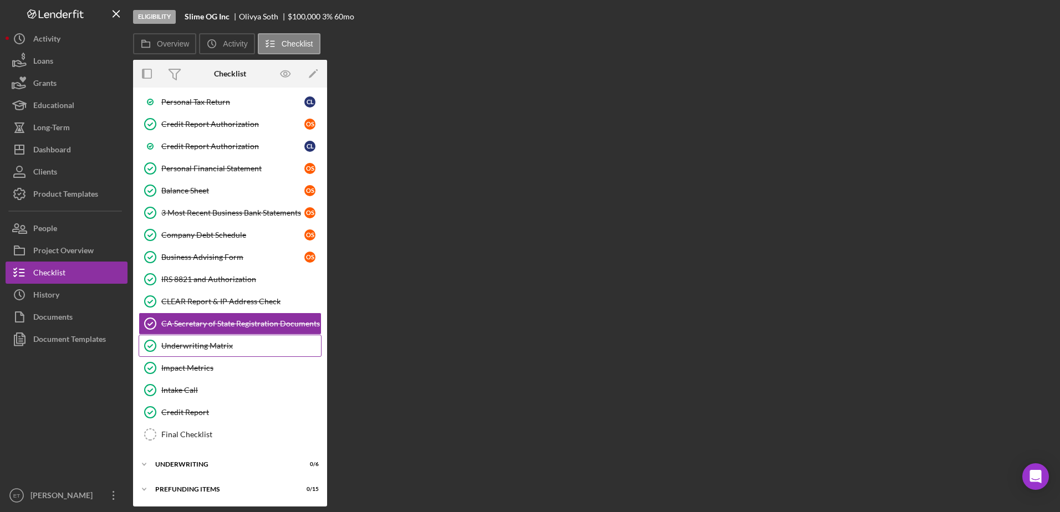
scroll to position [207, 0]
click at [225, 352] on link "Underwriting Matrix Underwriting Matrix" at bounding box center [230, 346] width 183 height 22
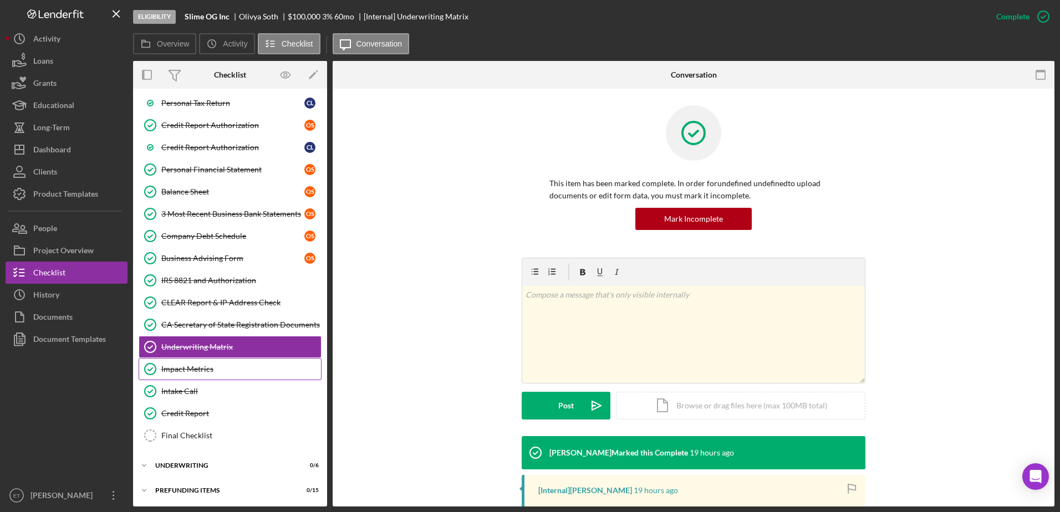
click at [223, 369] on div "Impact Metrics" at bounding box center [241, 369] width 160 height 9
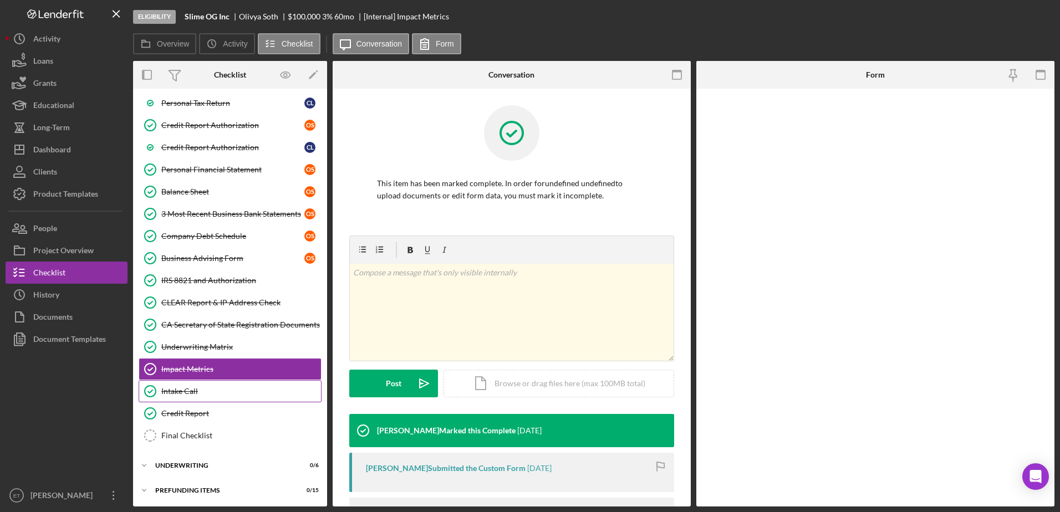
click at [222, 393] on div "Intake Call" at bounding box center [241, 391] width 160 height 9
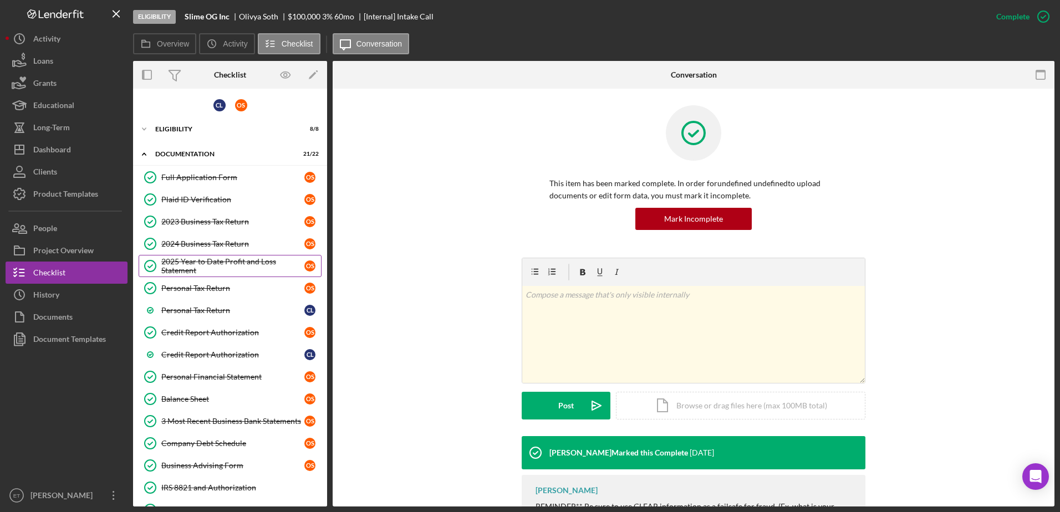
click at [200, 272] on div "2025 Year to Date Profit and Loss Statement" at bounding box center [232, 266] width 143 height 18
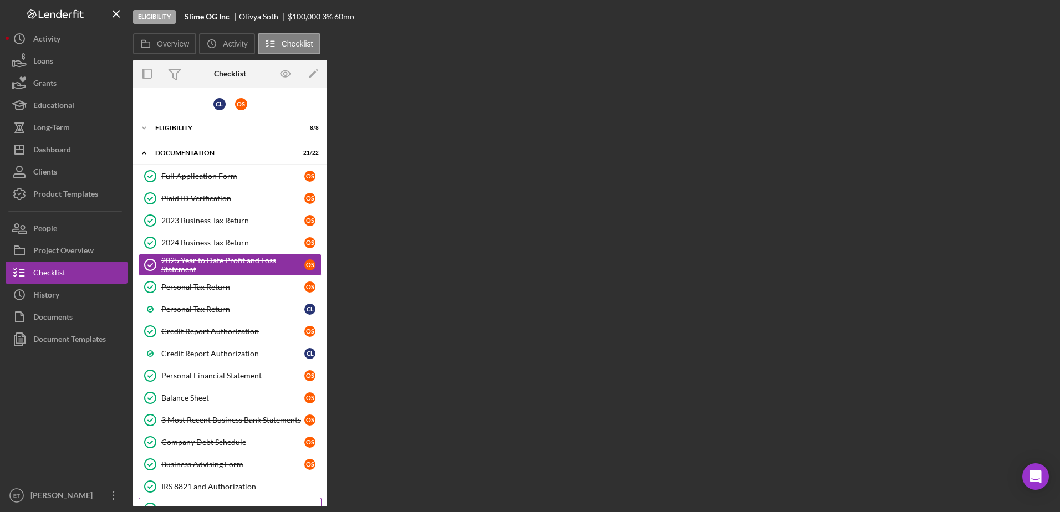
scroll to position [207, 0]
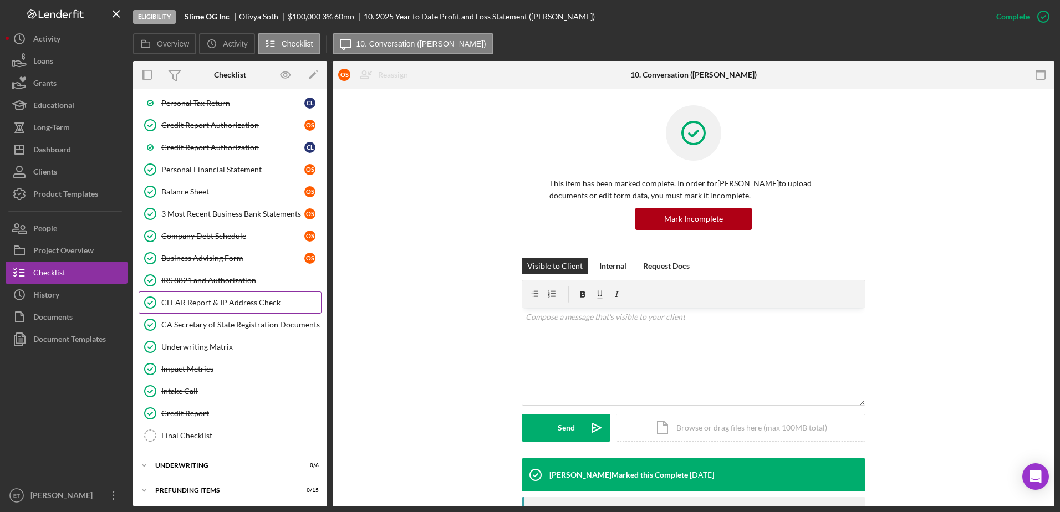
click at [213, 298] on div "CLEAR Report & IP Address Check" at bounding box center [241, 302] width 160 height 9
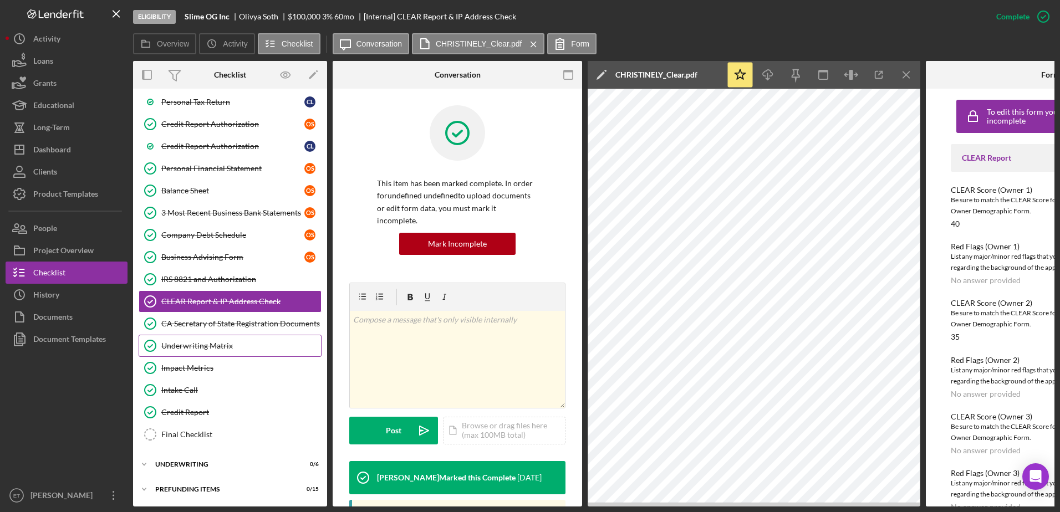
scroll to position [212, 0]
click at [218, 307] on link "CLEAR Report & IP Address Check CLEAR Report & IP Address Check" at bounding box center [230, 301] width 183 height 22
click at [217, 341] on div "Underwriting Matrix" at bounding box center [241, 345] width 160 height 9
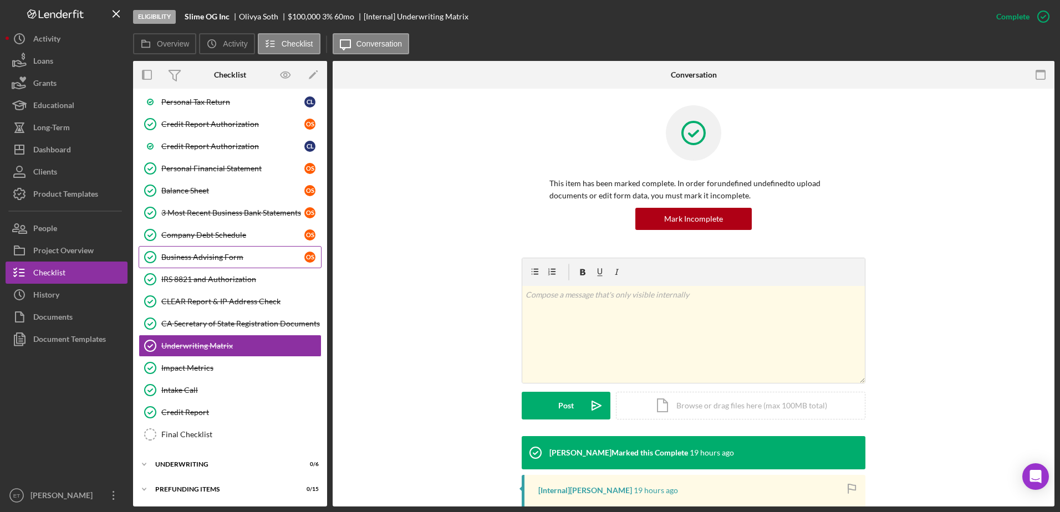
click at [204, 262] on div "Business Advising Form" at bounding box center [232, 257] width 143 height 9
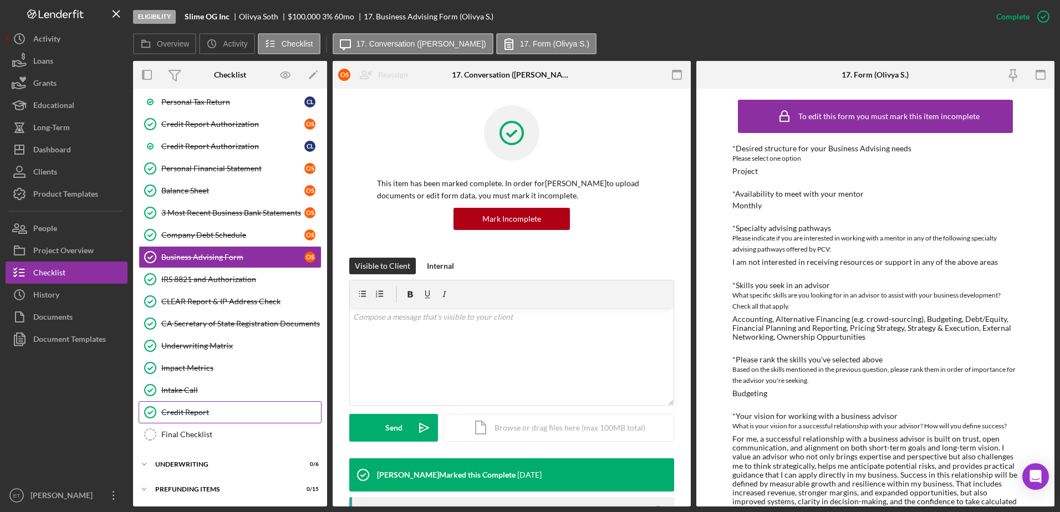
click at [200, 408] on div "Credit Report" at bounding box center [241, 412] width 160 height 9
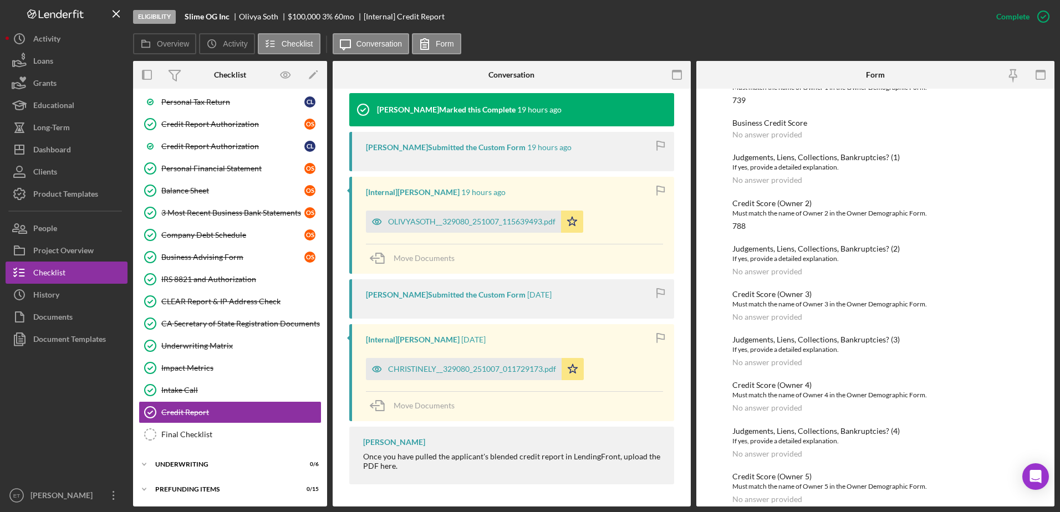
scroll to position [172, 0]
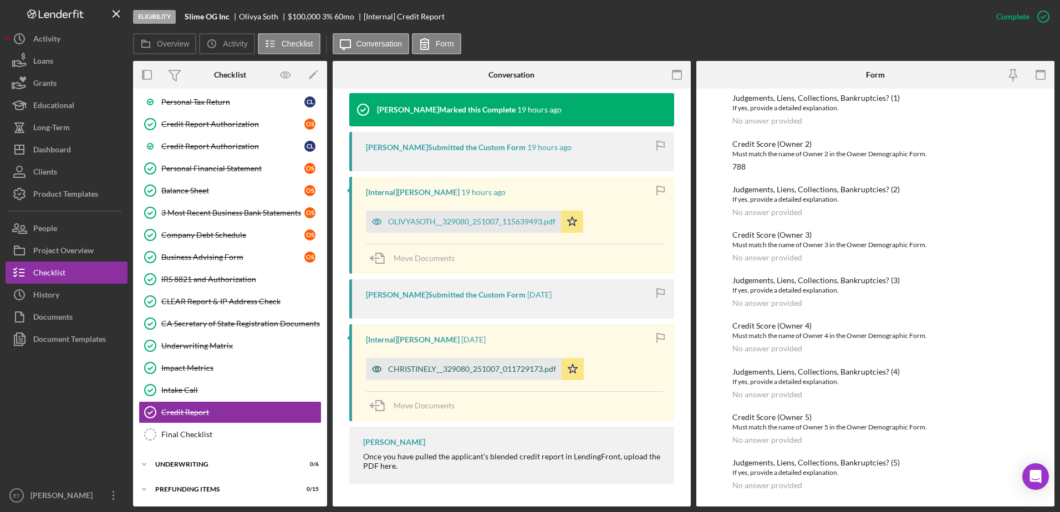
click at [416, 372] on div "CHRISTINELY__329080_251007_011729173.pdf" at bounding box center [472, 369] width 168 height 9
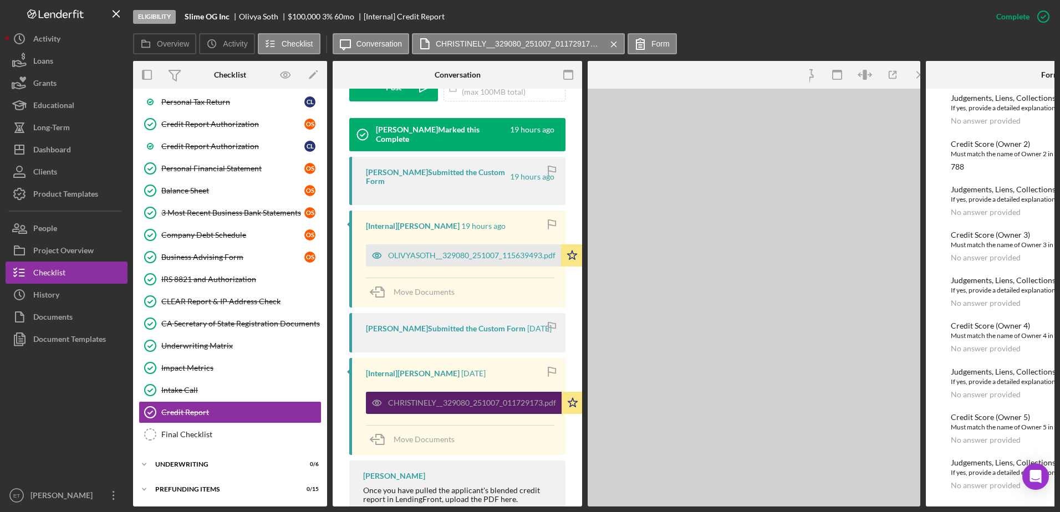
scroll to position [377, 0]
